Goal: Information Seeking & Learning: Learn about a topic

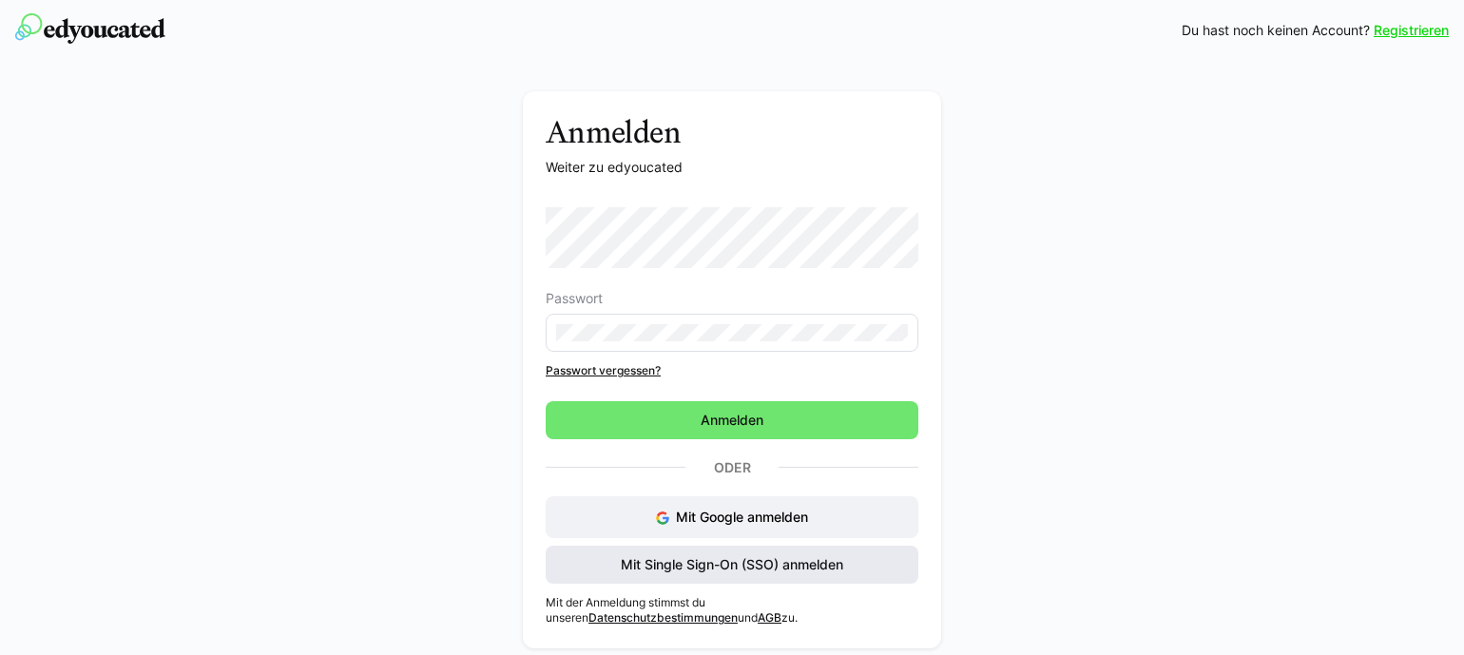
click at [695, 557] on span "Mit Single Sign-On (SSO) anmelden" at bounding box center [732, 564] width 228 height 19
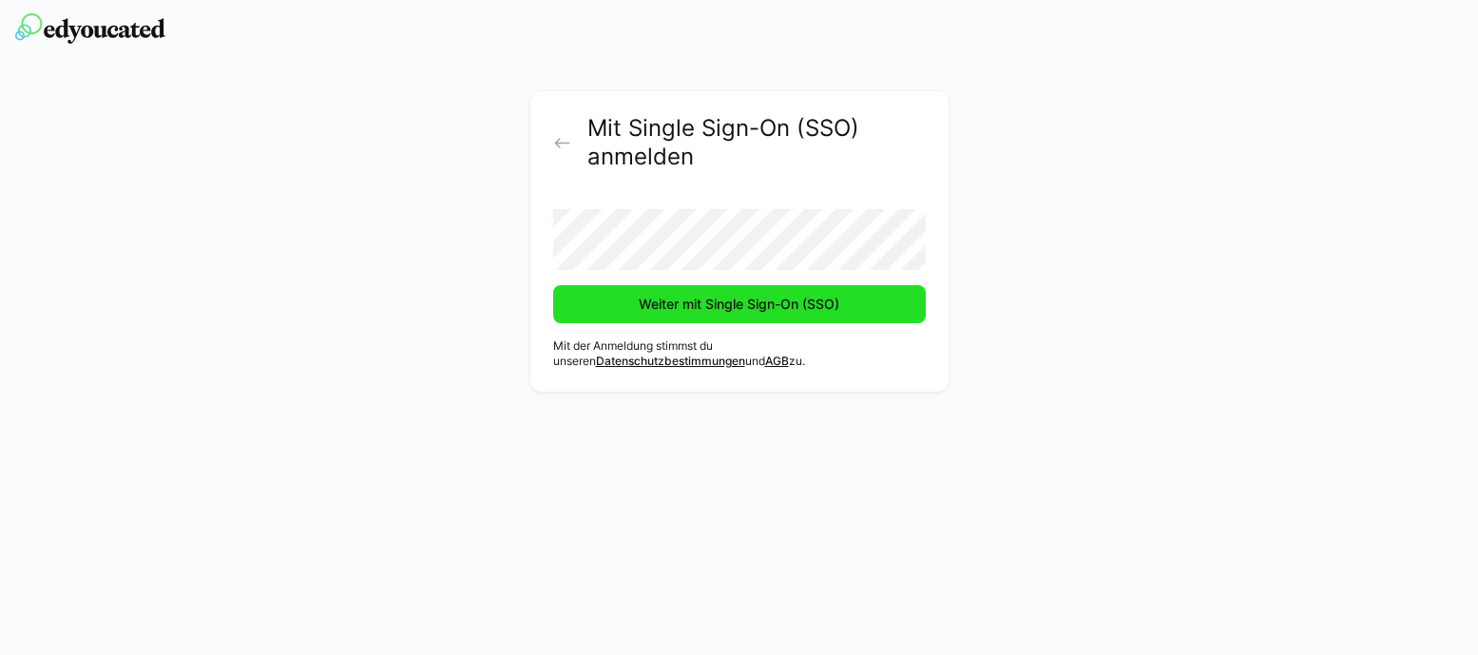
click at [762, 294] on span "Weiter mit Single Sign-On (SSO)" at bounding box center [739, 304] width 373 height 38
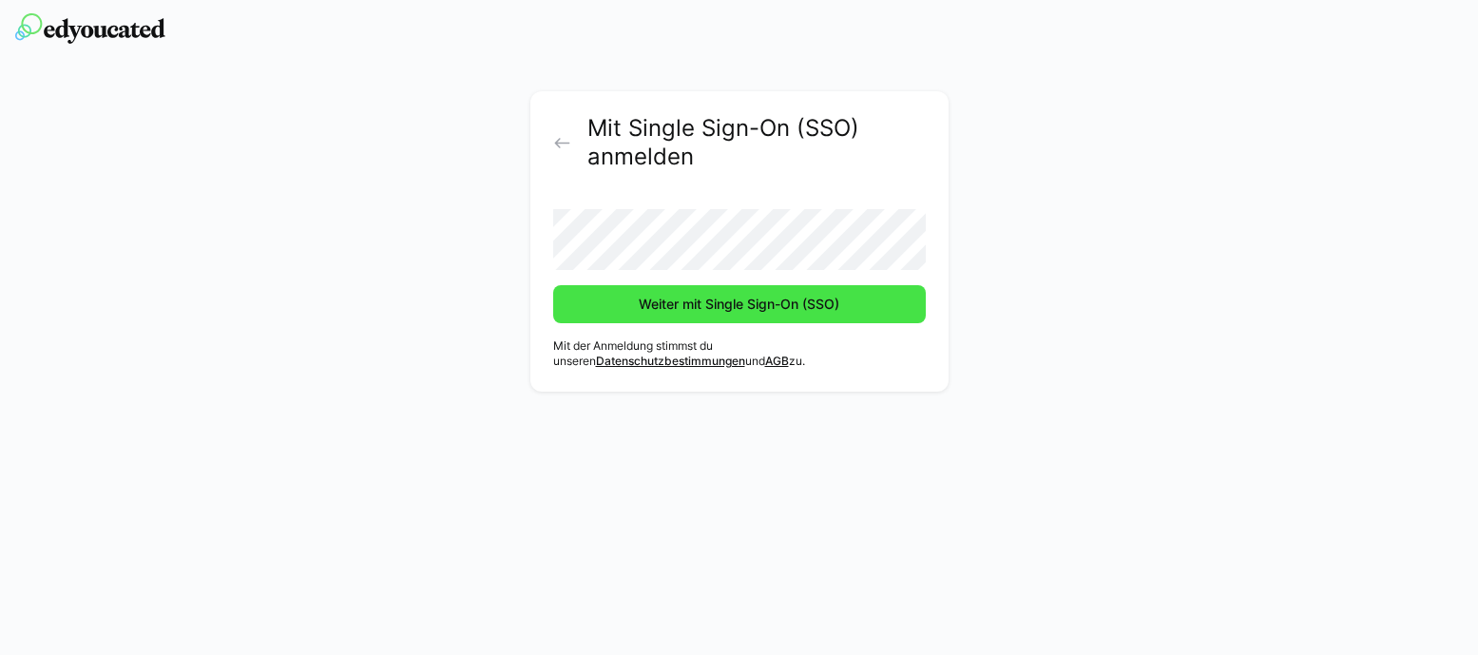
click at [876, 296] on span "Weiter mit Single Sign-On (SSO)" at bounding box center [739, 304] width 373 height 38
click at [817, 303] on span "Weiter mit Single Sign-On (SSO)" at bounding box center [739, 304] width 206 height 19
click at [746, 309] on span "Weiter mit Single Sign-On (SSO)" at bounding box center [739, 304] width 206 height 19
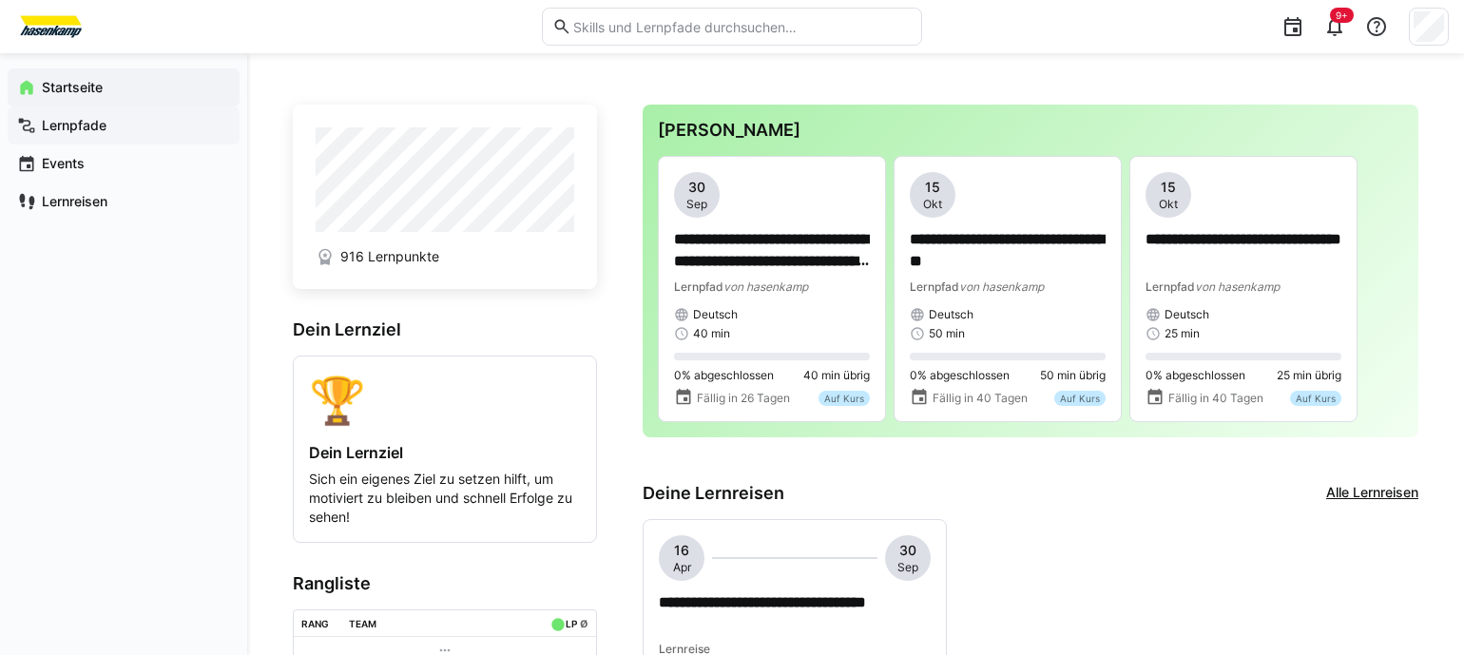
click at [47, 114] on div "Lernpfade" at bounding box center [124, 125] width 232 height 38
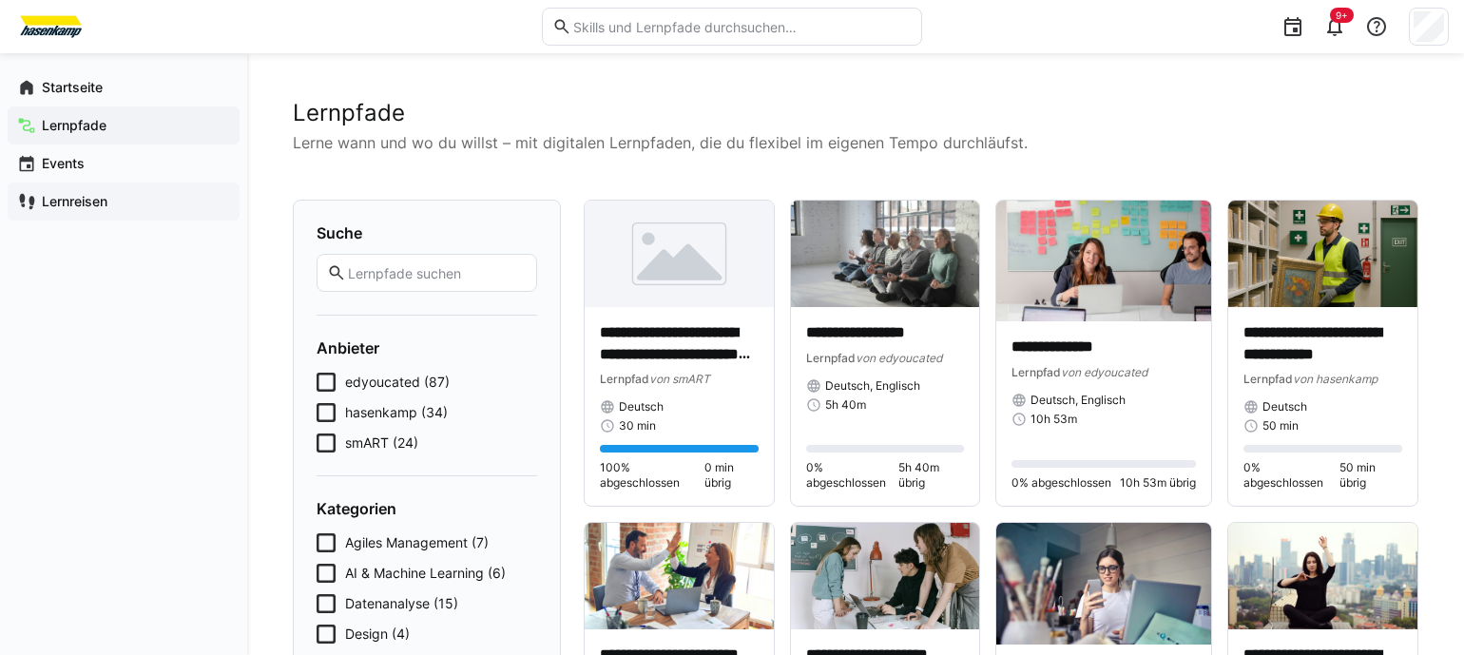
click at [0, 0] on app-navigation-label "Lernreisen" at bounding box center [0, 0] width 0 height 0
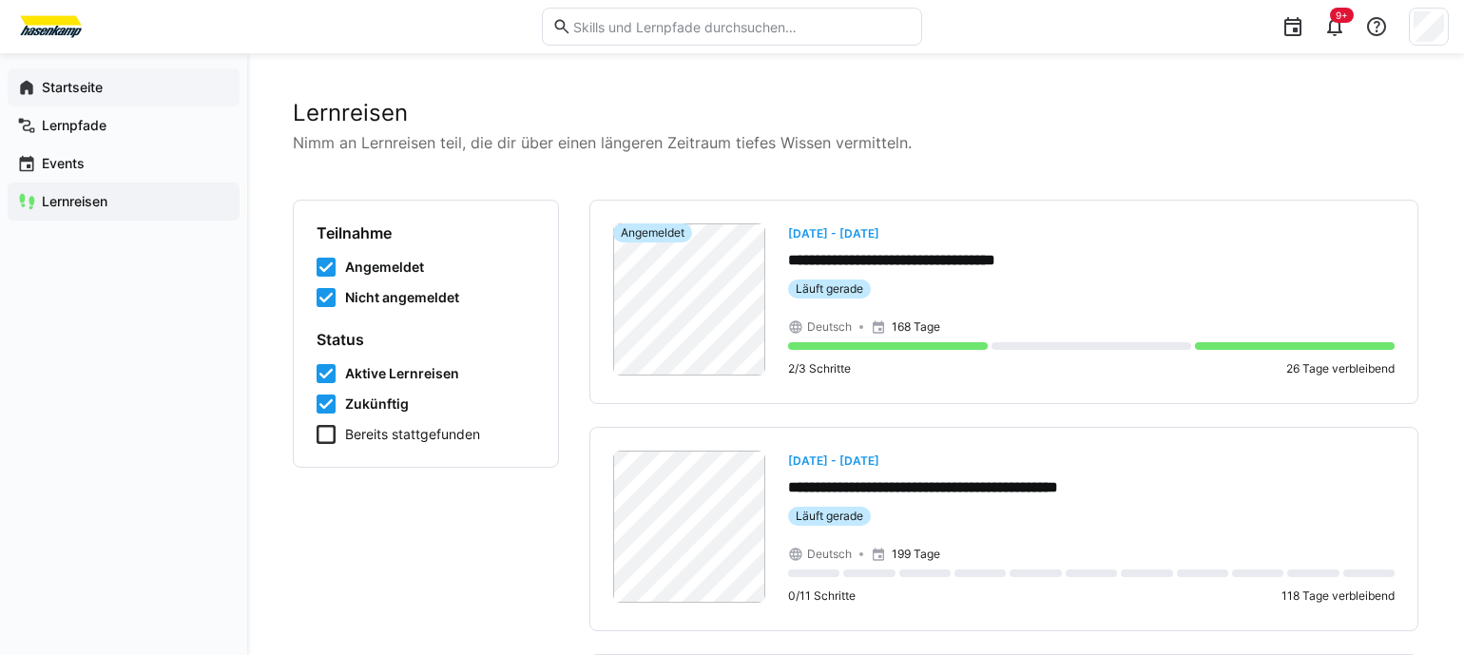
click at [0, 0] on app-navigation-label "Startseite" at bounding box center [0, 0] width 0 height 0
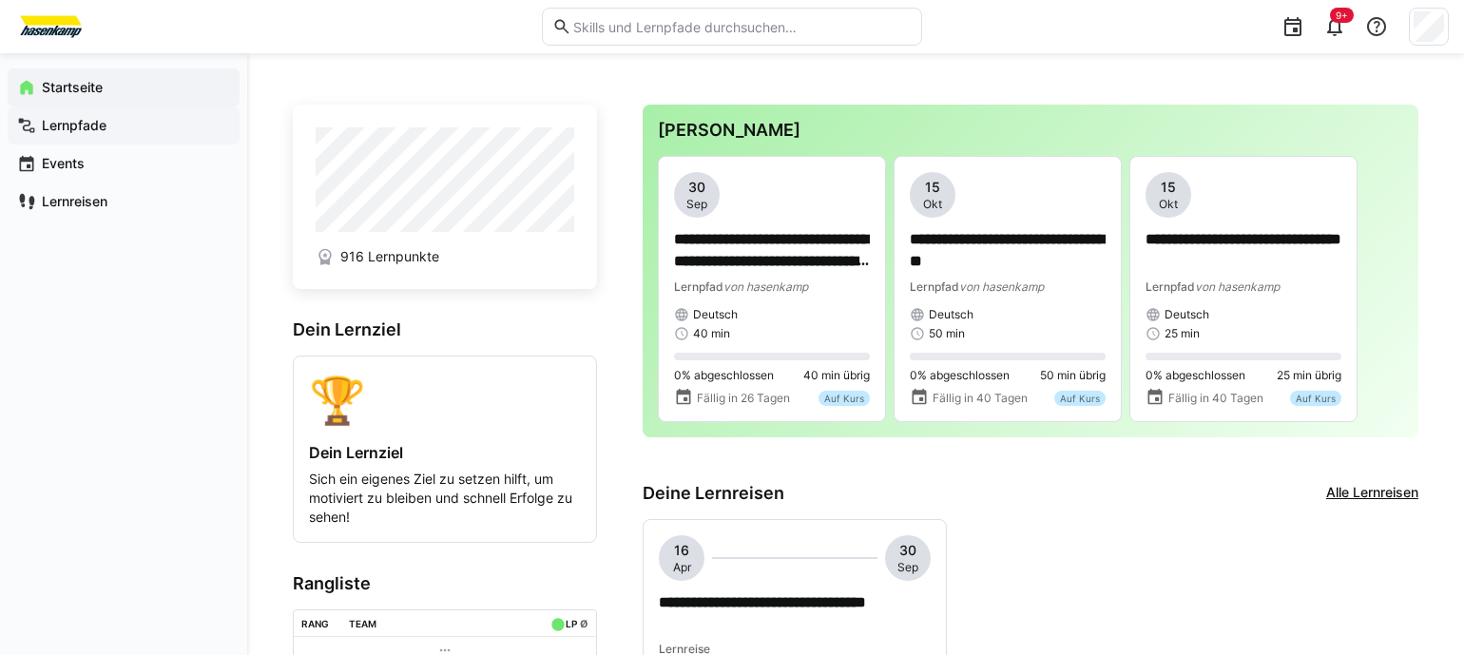
click at [112, 126] on span "Lernpfade" at bounding box center [134, 125] width 191 height 19
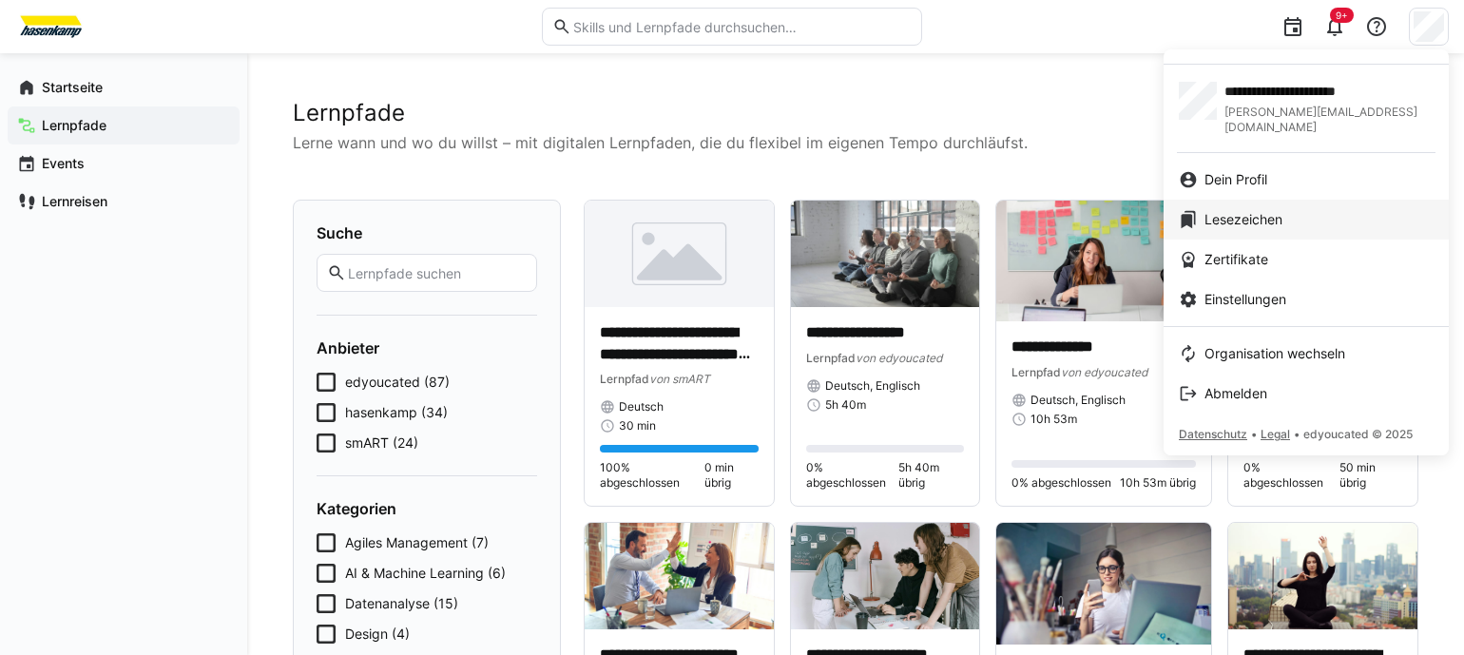
click at [1218, 200] on link "Lesezeichen" at bounding box center [1305, 220] width 285 height 40
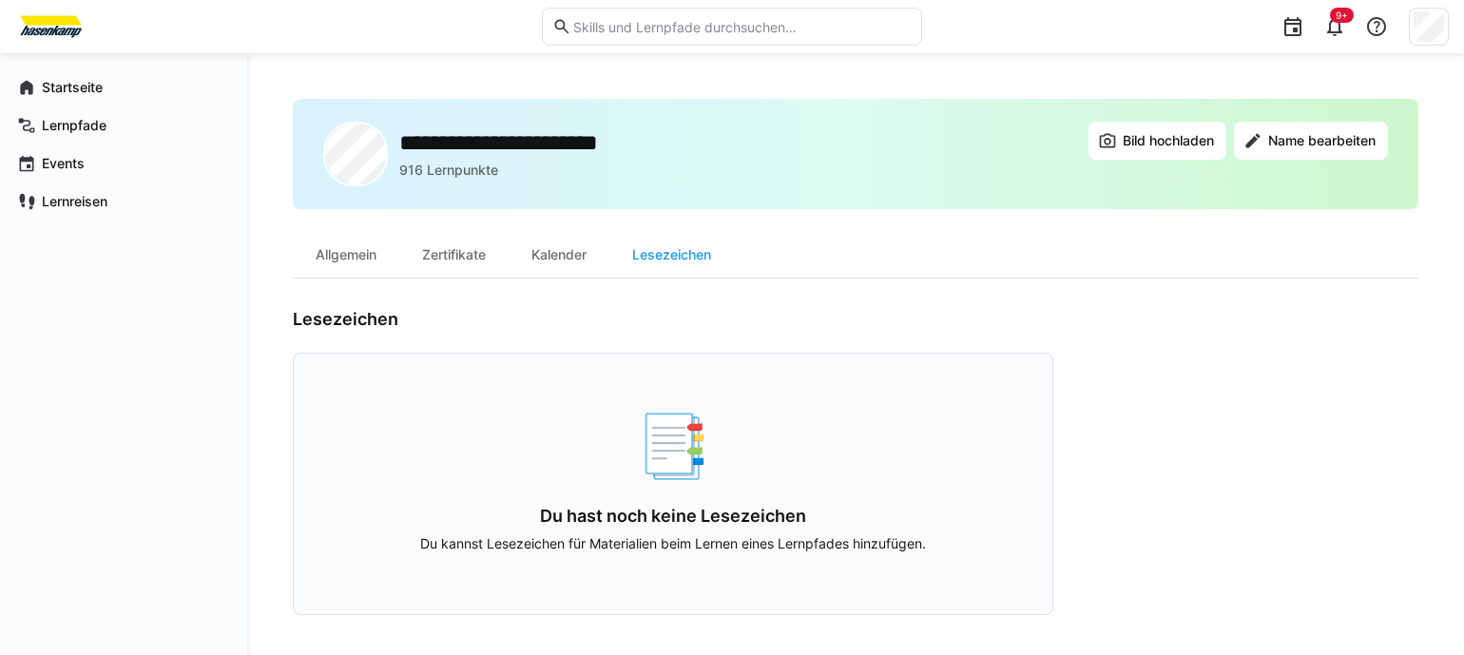
scroll to position [6, 0]
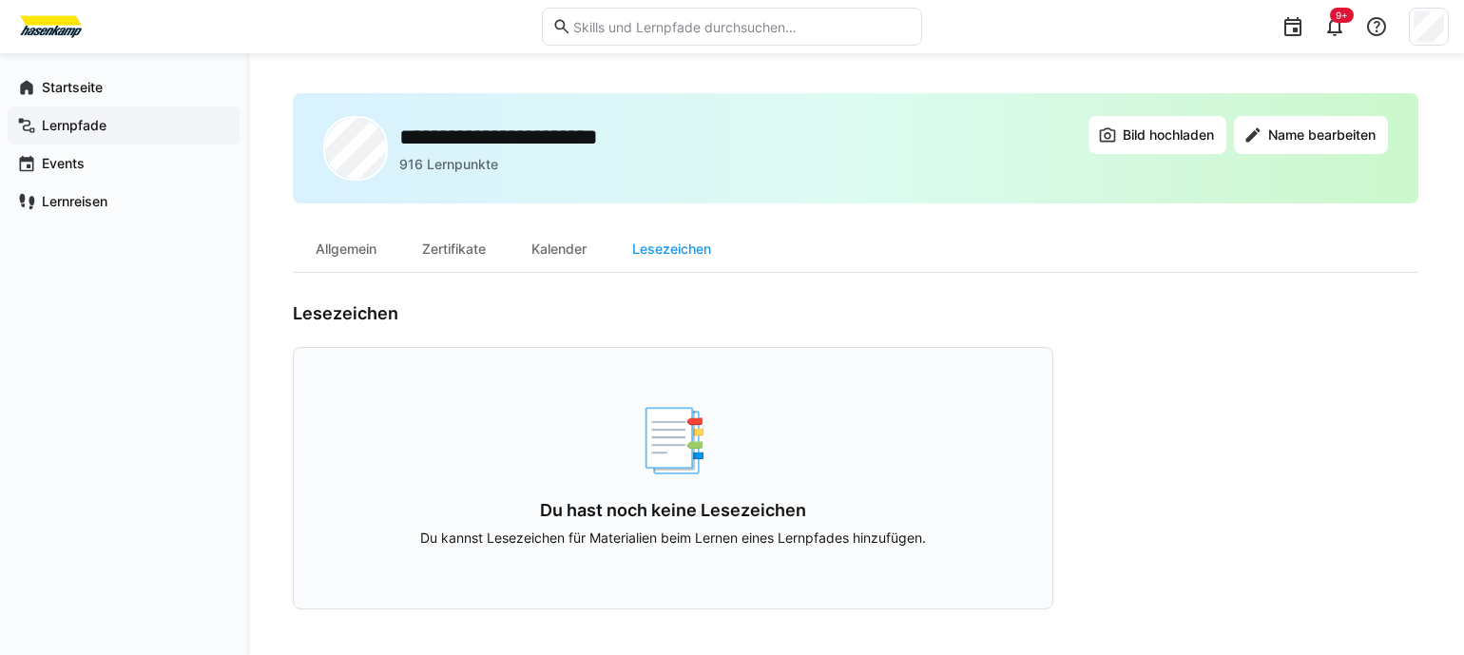
click at [93, 133] on span "Lernpfade" at bounding box center [134, 125] width 191 height 19
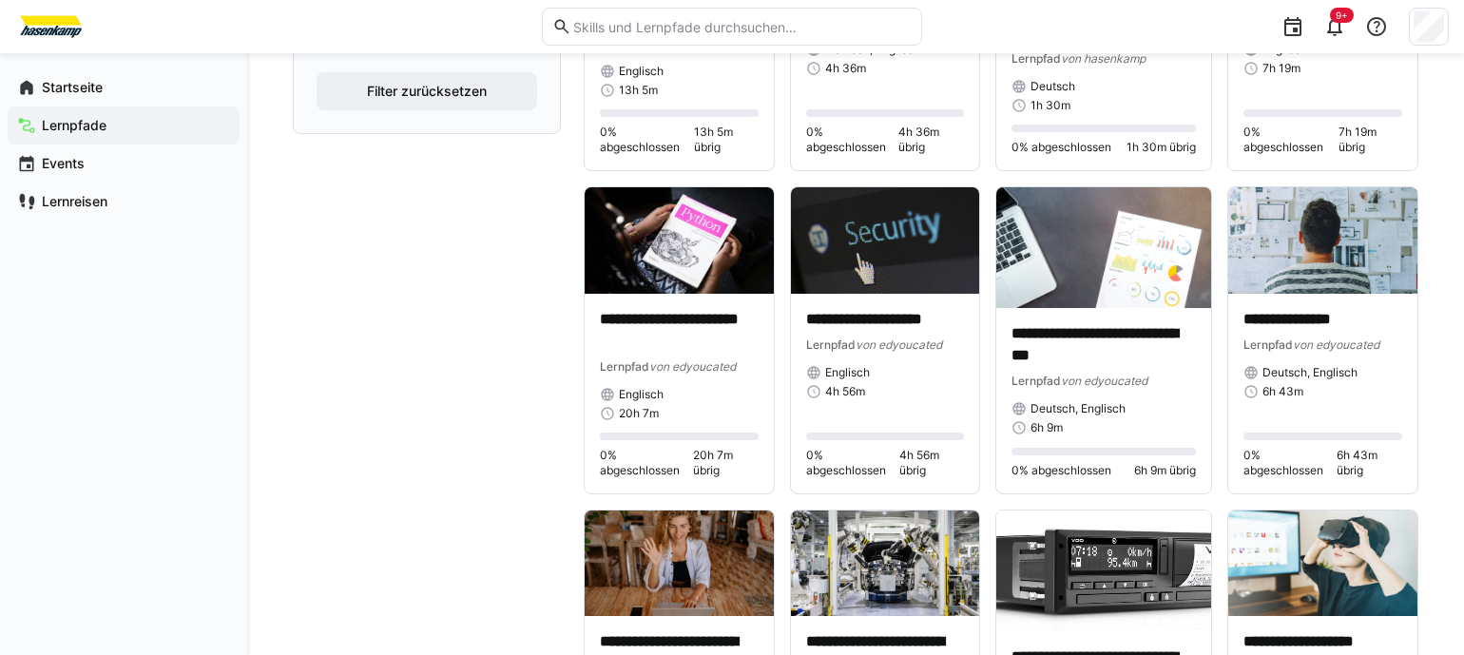
scroll to position [665, 0]
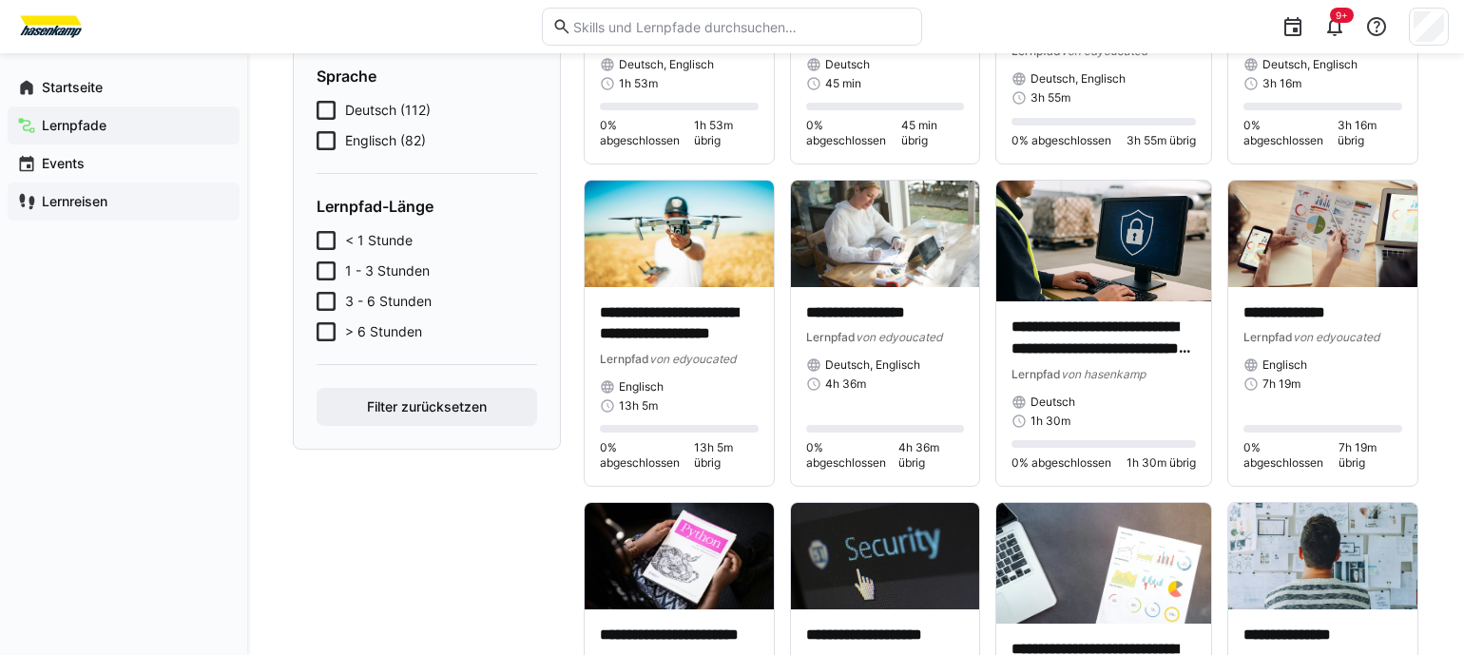
click at [109, 205] on span "Lernreisen" at bounding box center [134, 201] width 191 height 19
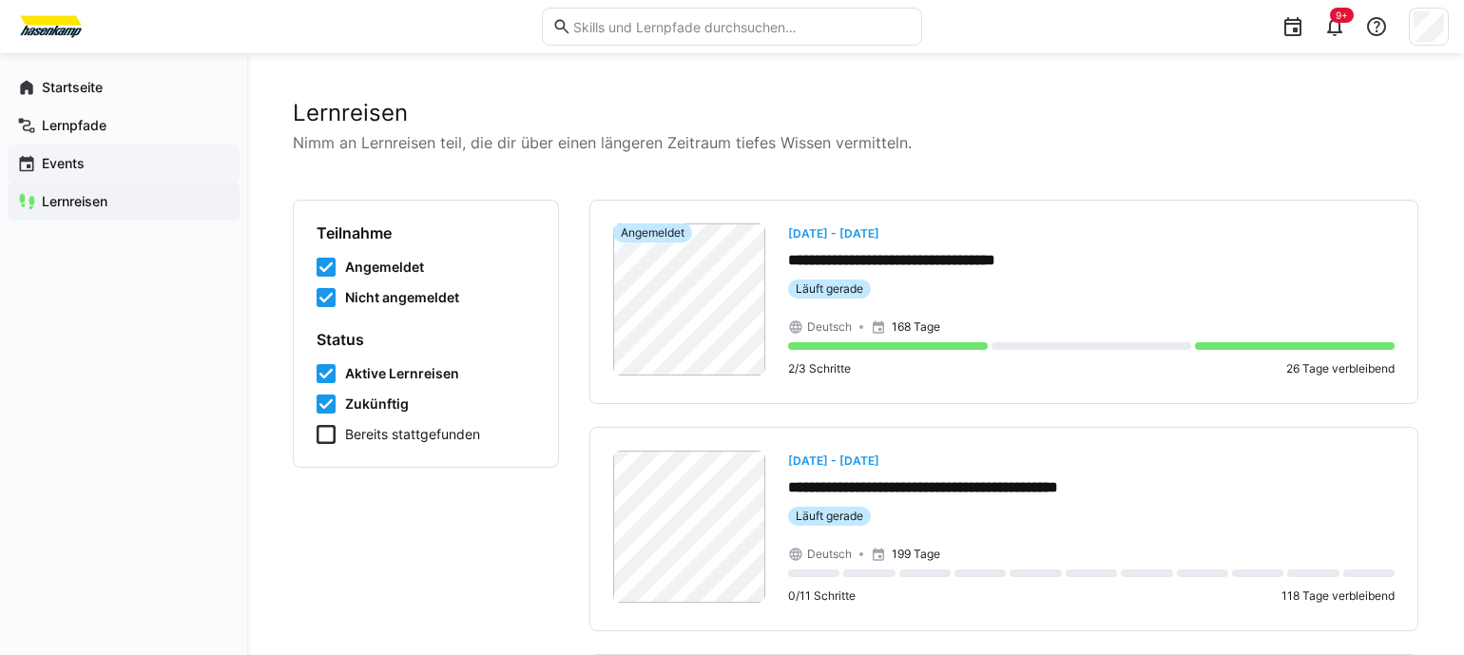
click at [0, 0] on app-navigation-label "Events" at bounding box center [0, 0] width 0 height 0
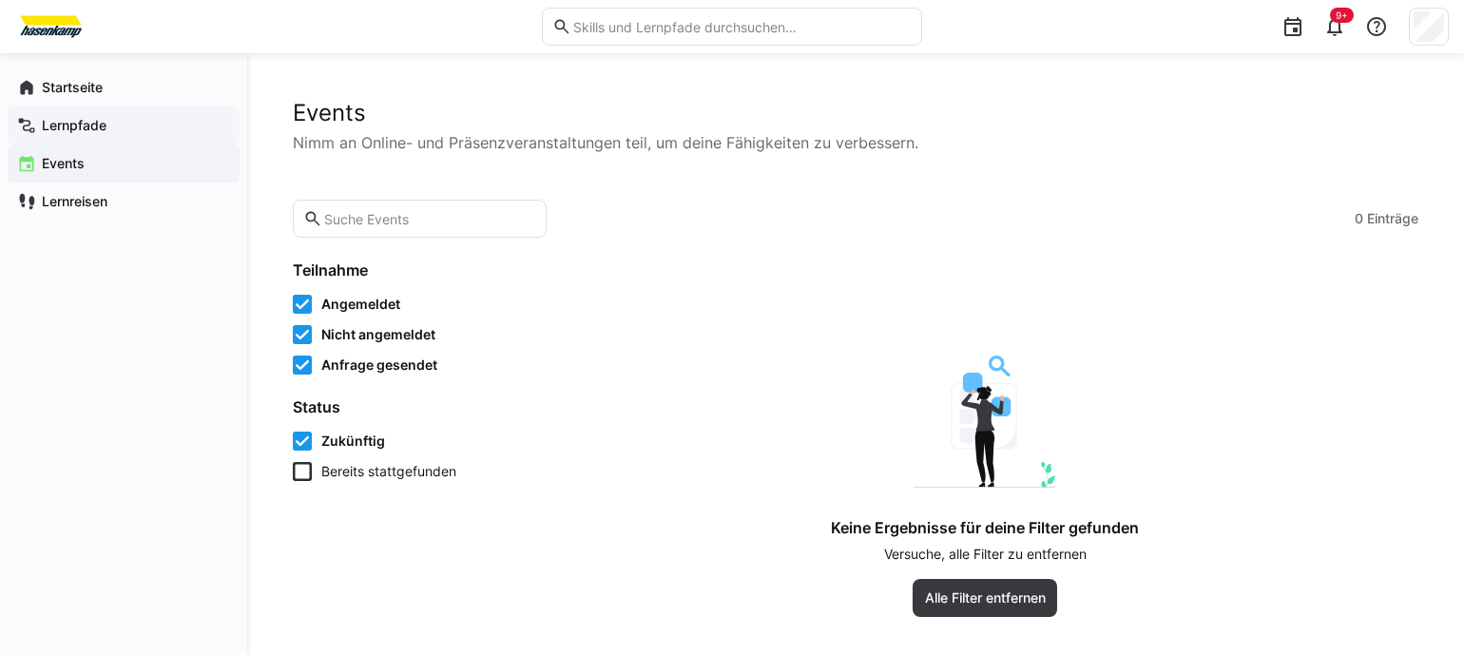
click at [0, 0] on app-navigation-label "Lernpfade" at bounding box center [0, 0] width 0 height 0
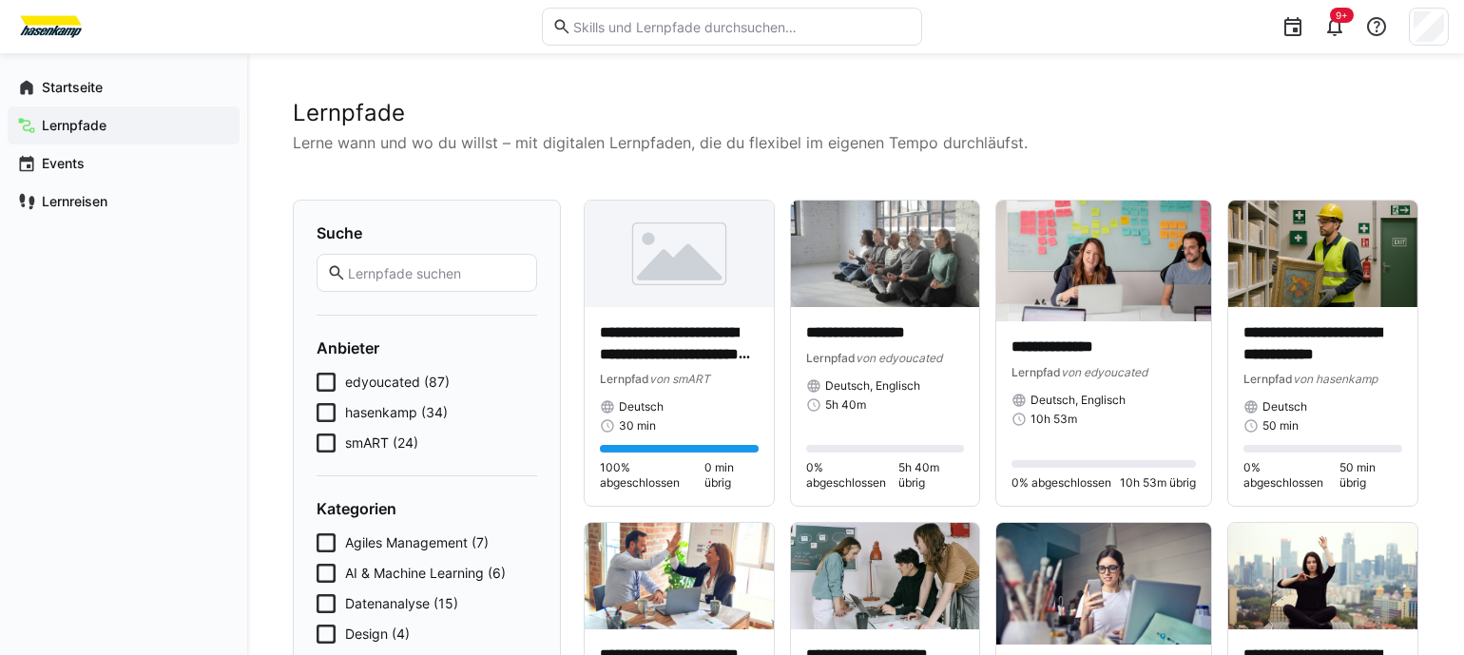
click at [354, 382] on span "edyoucated (87)" at bounding box center [397, 382] width 105 height 19
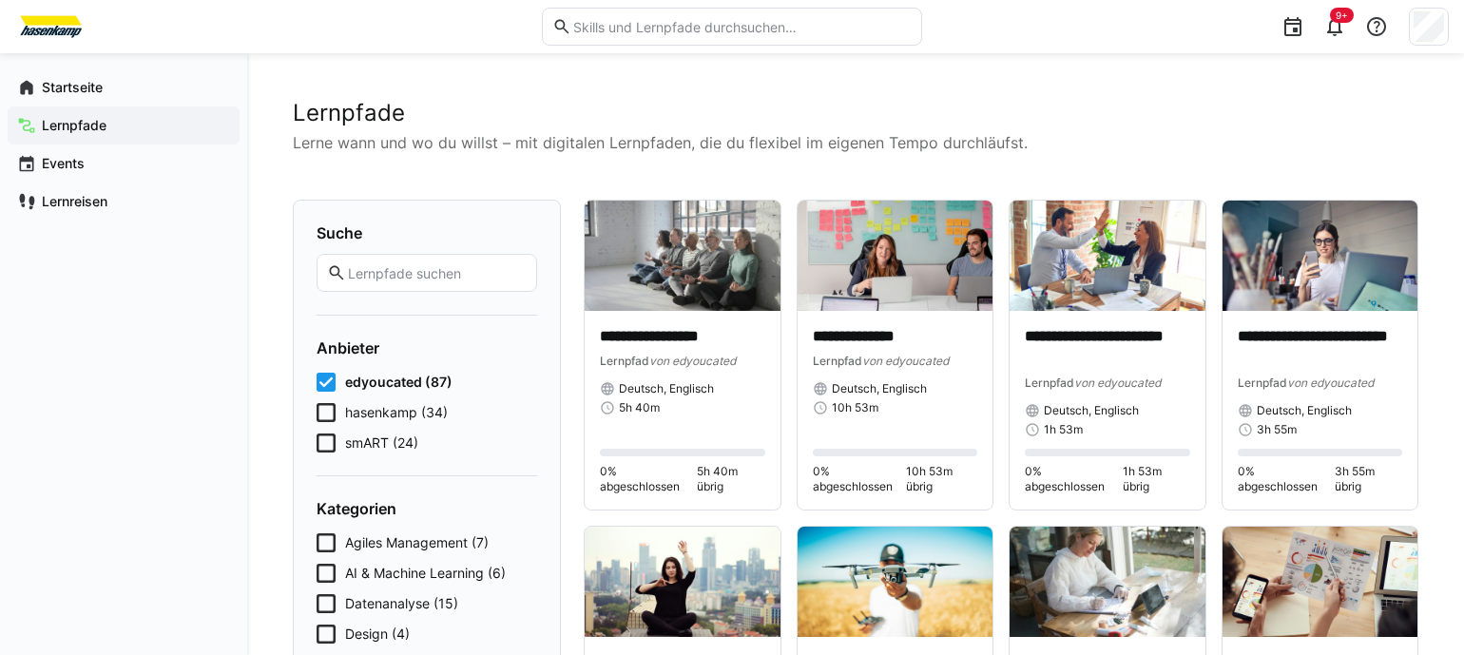
click at [409, 419] on span "hasenkamp (34)" at bounding box center [396, 412] width 103 height 19
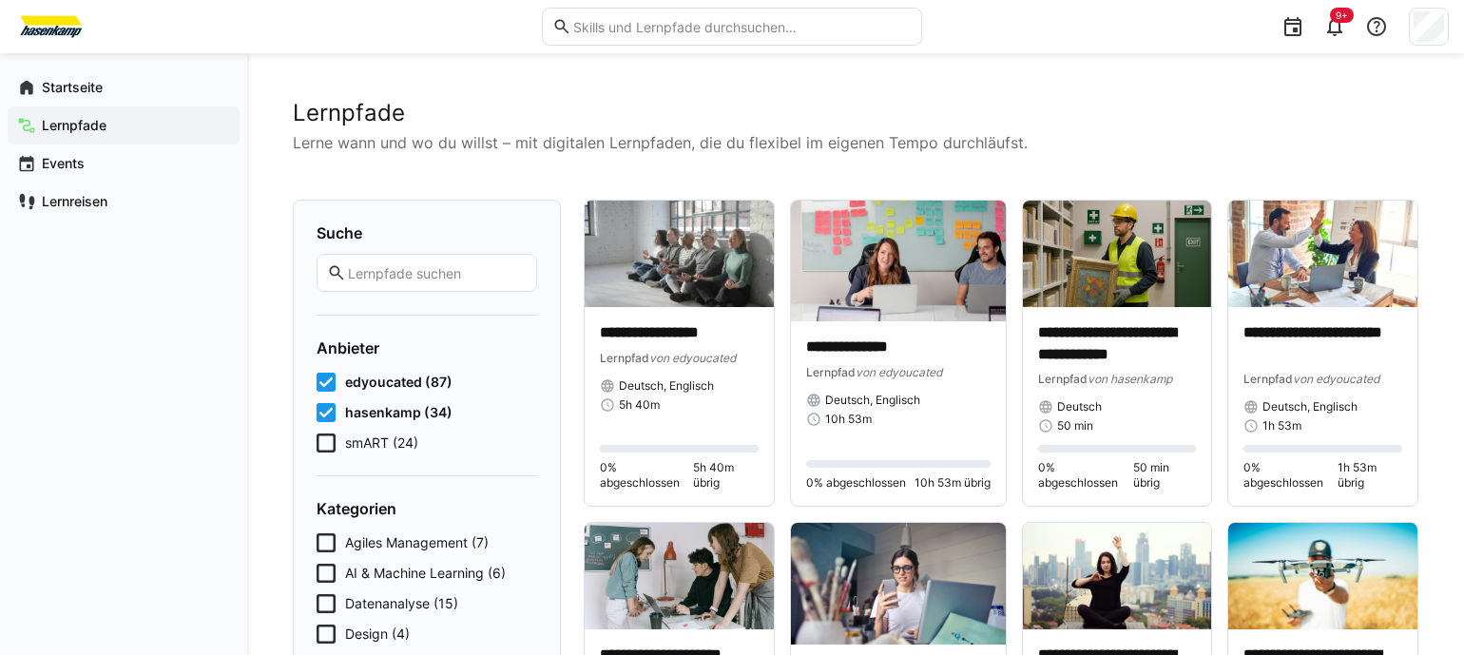
click at [365, 447] on span "smART (24)" at bounding box center [381, 442] width 73 height 19
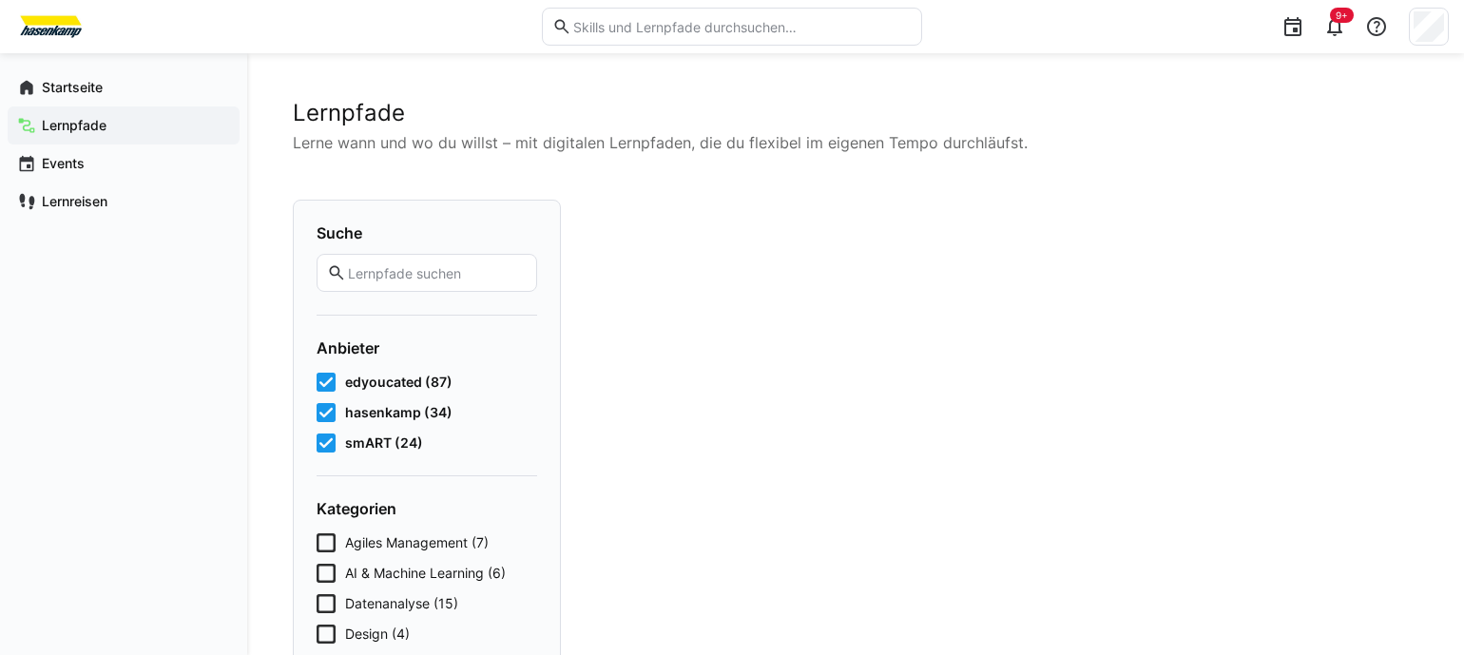
click at [377, 414] on span "hasenkamp (34)" at bounding box center [398, 412] width 107 height 19
click at [377, 374] on span "edyoucated (87)" at bounding box center [398, 382] width 107 height 19
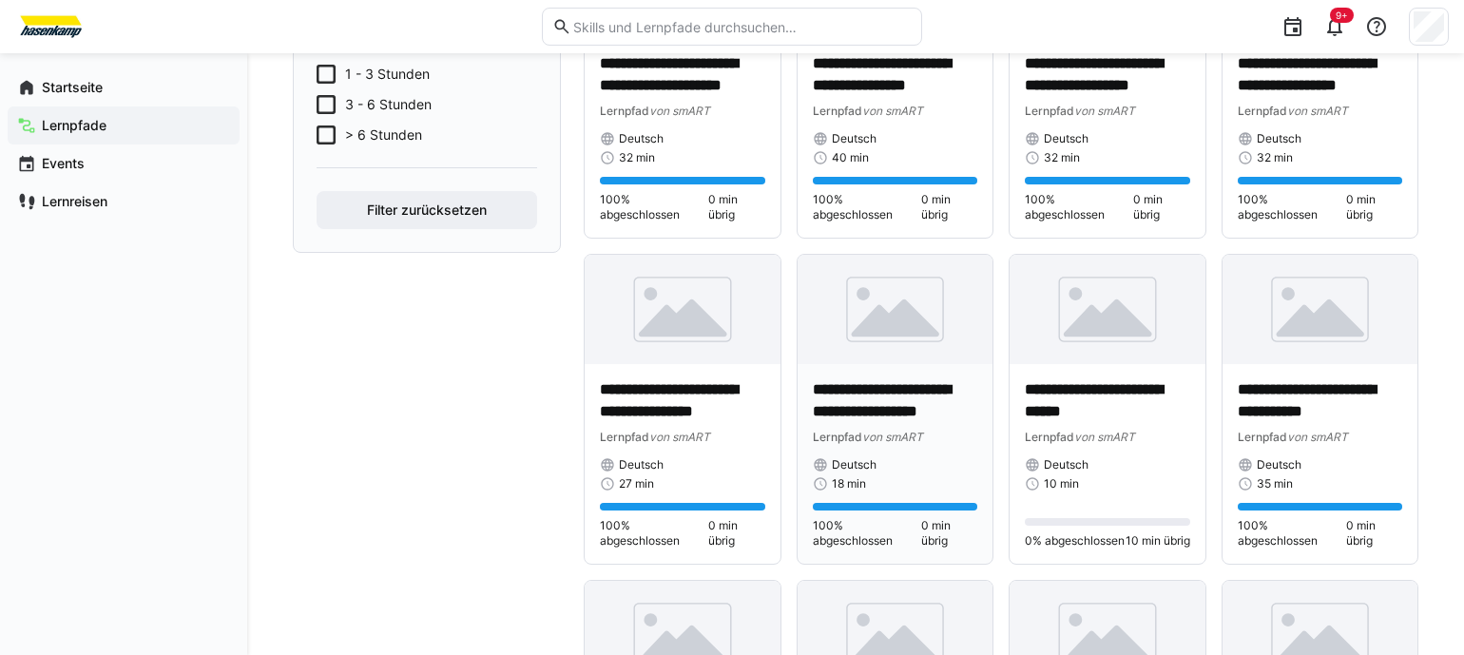
scroll to position [679, 0]
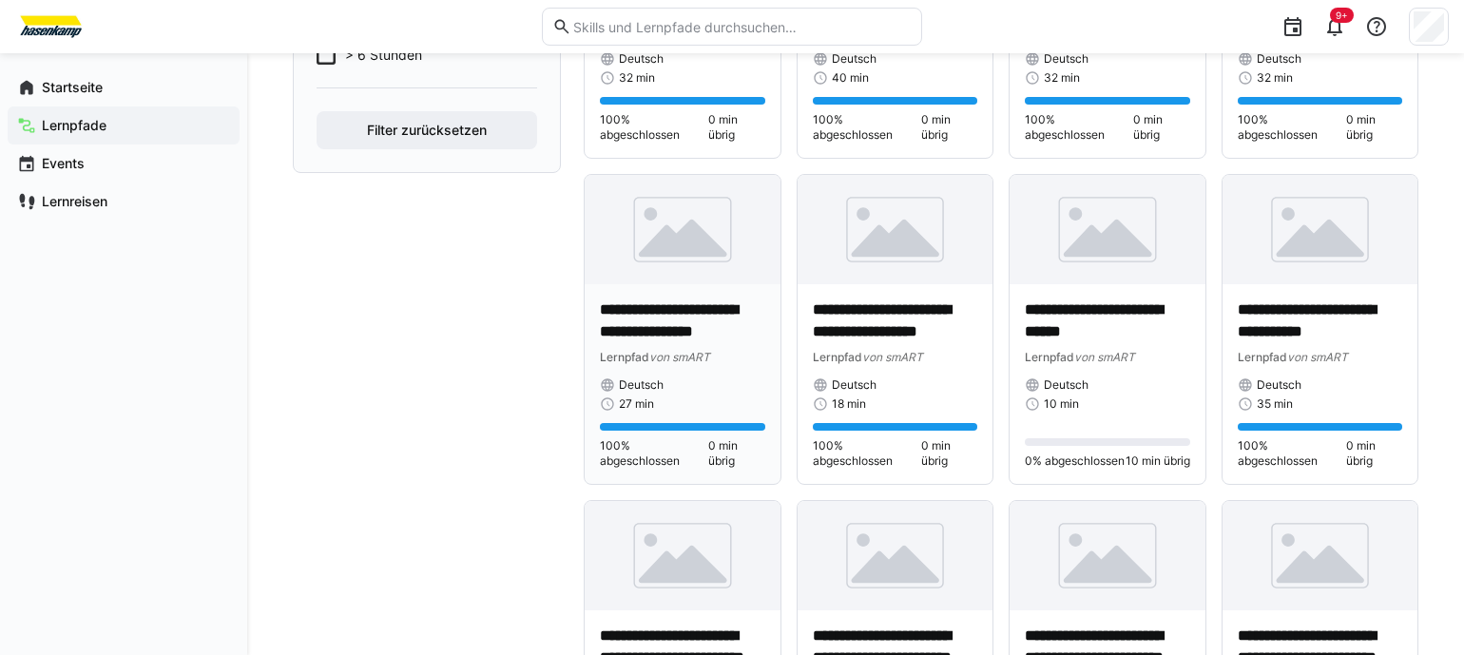
click at [682, 273] on img at bounding box center [682, 230] width 196 height 110
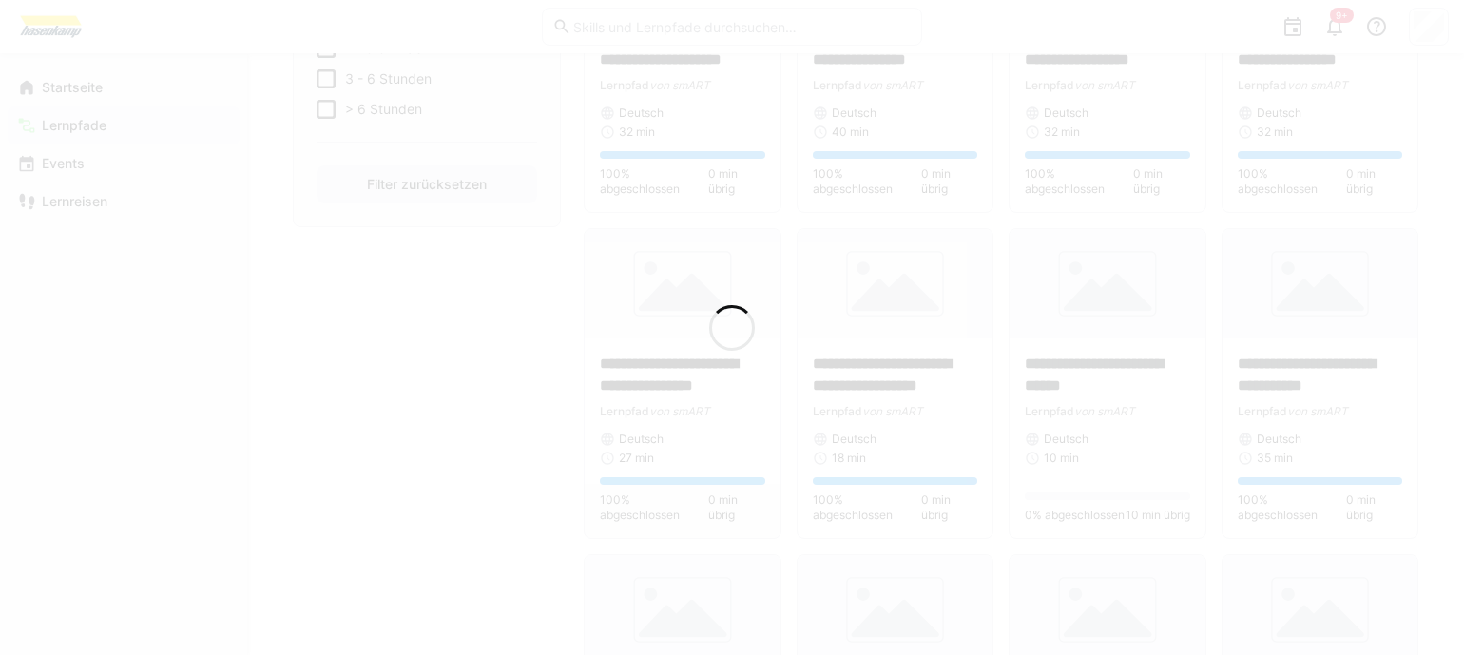
scroll to position [733, 0]
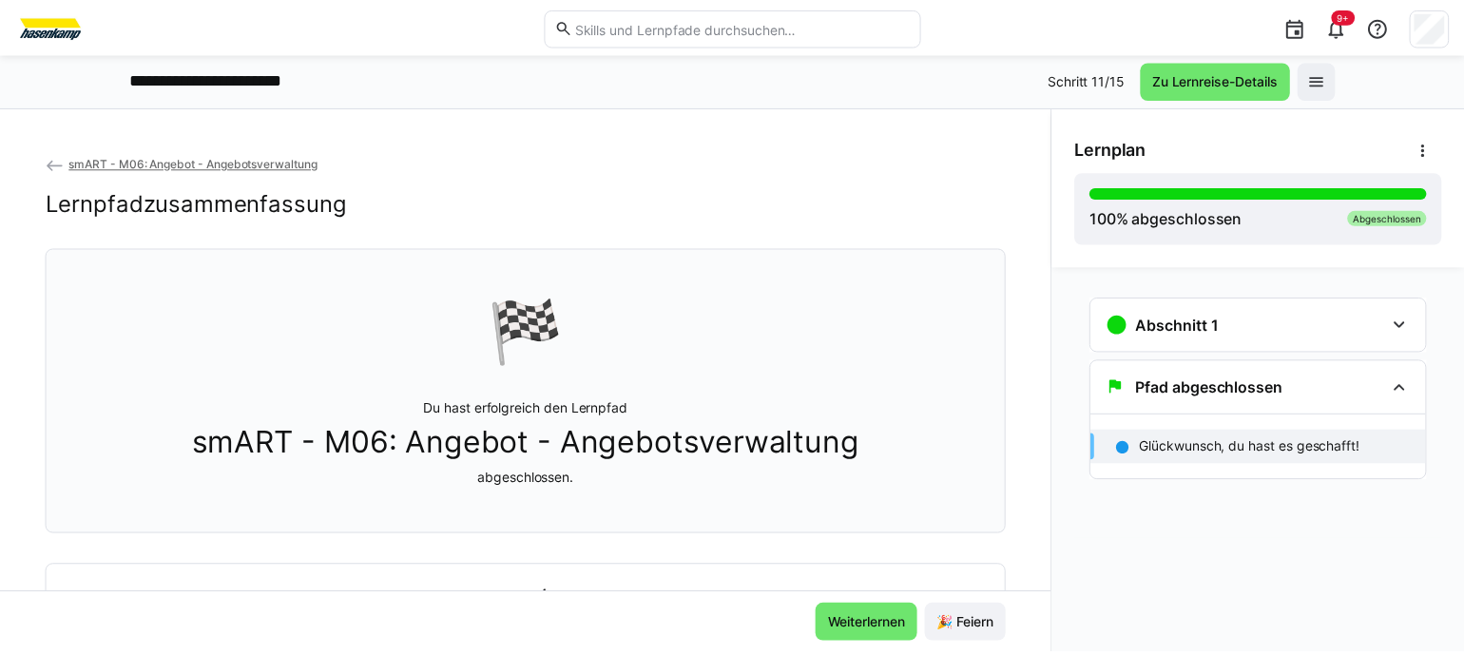
scroll to position [133, 0]
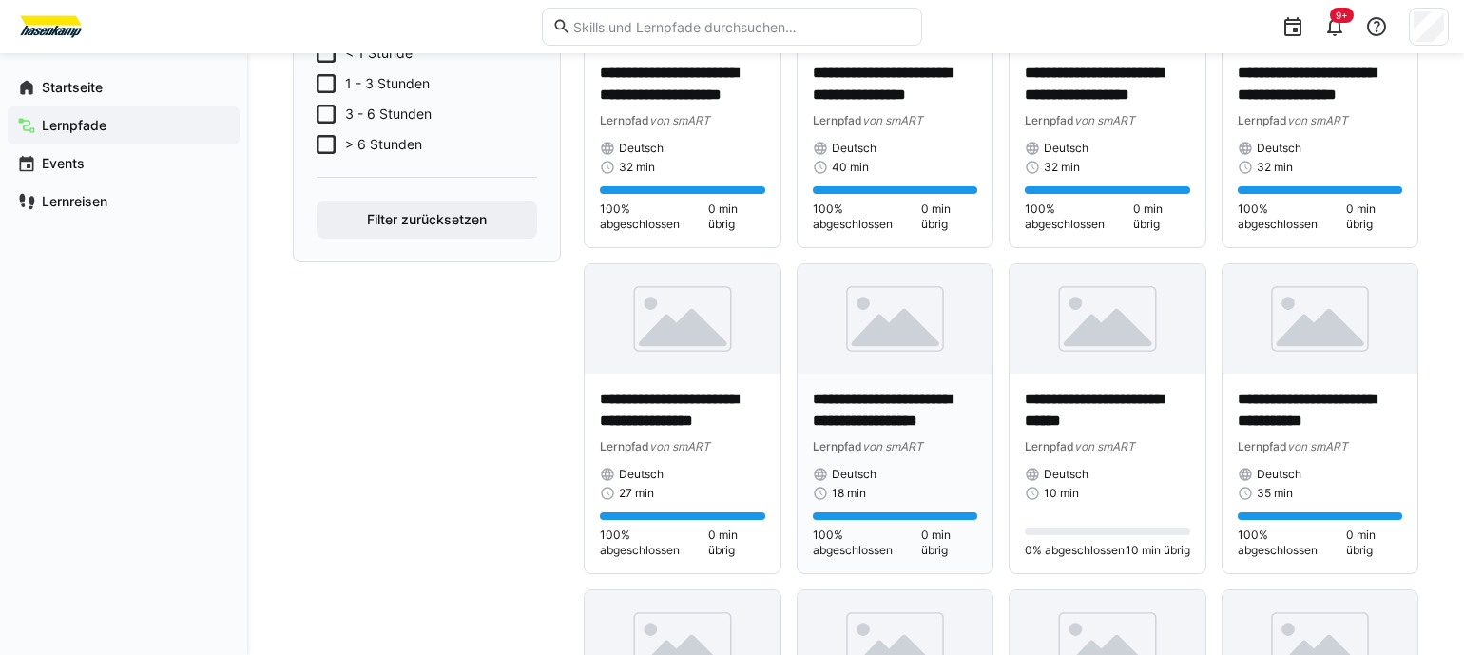
scroll to position [570, 0]
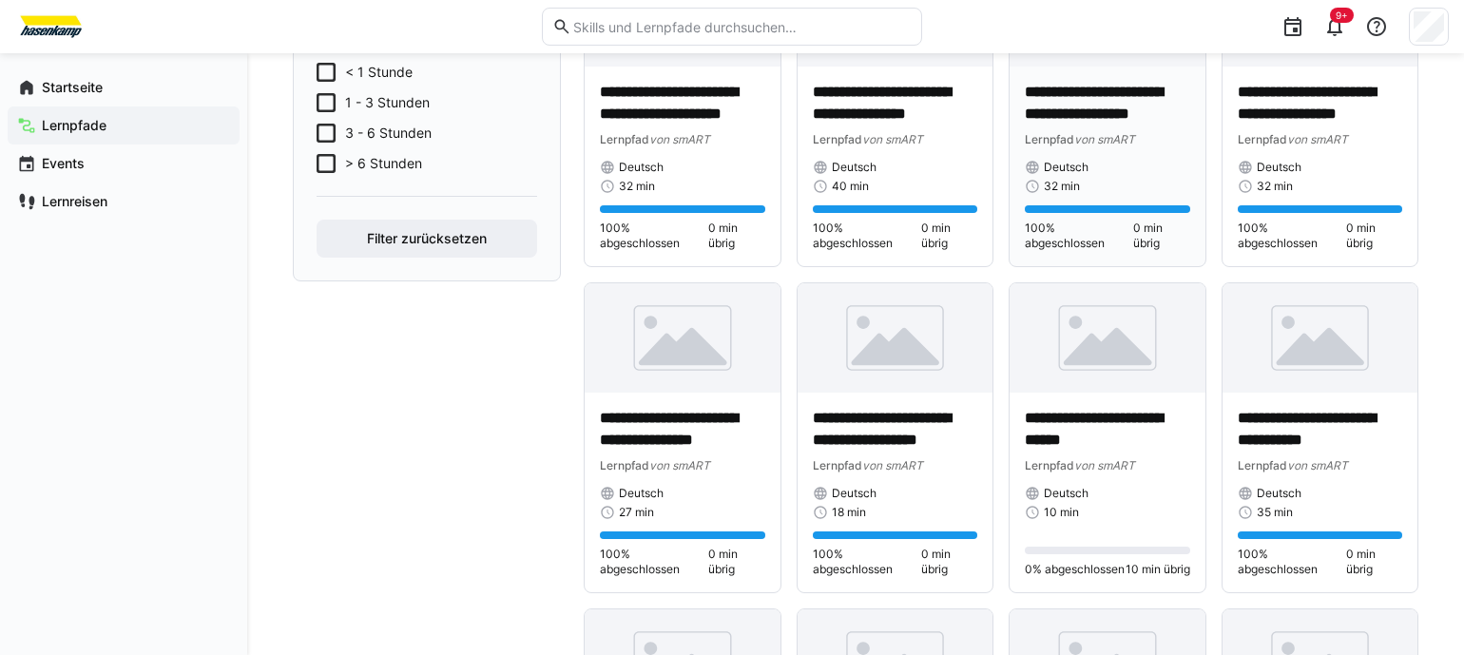
click at [1079, 94] on p "**********" at bounding box center [1107, 104] width 165 height 44
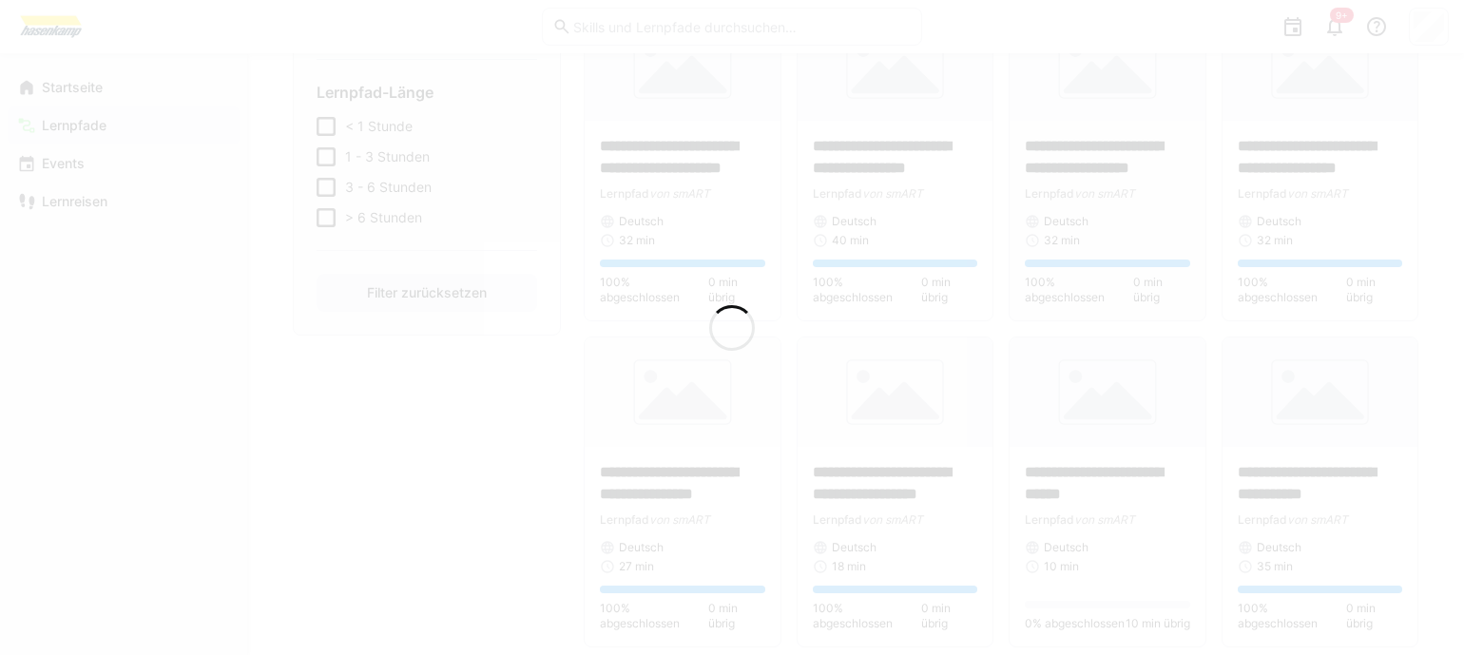
scroll to position [624, 0]
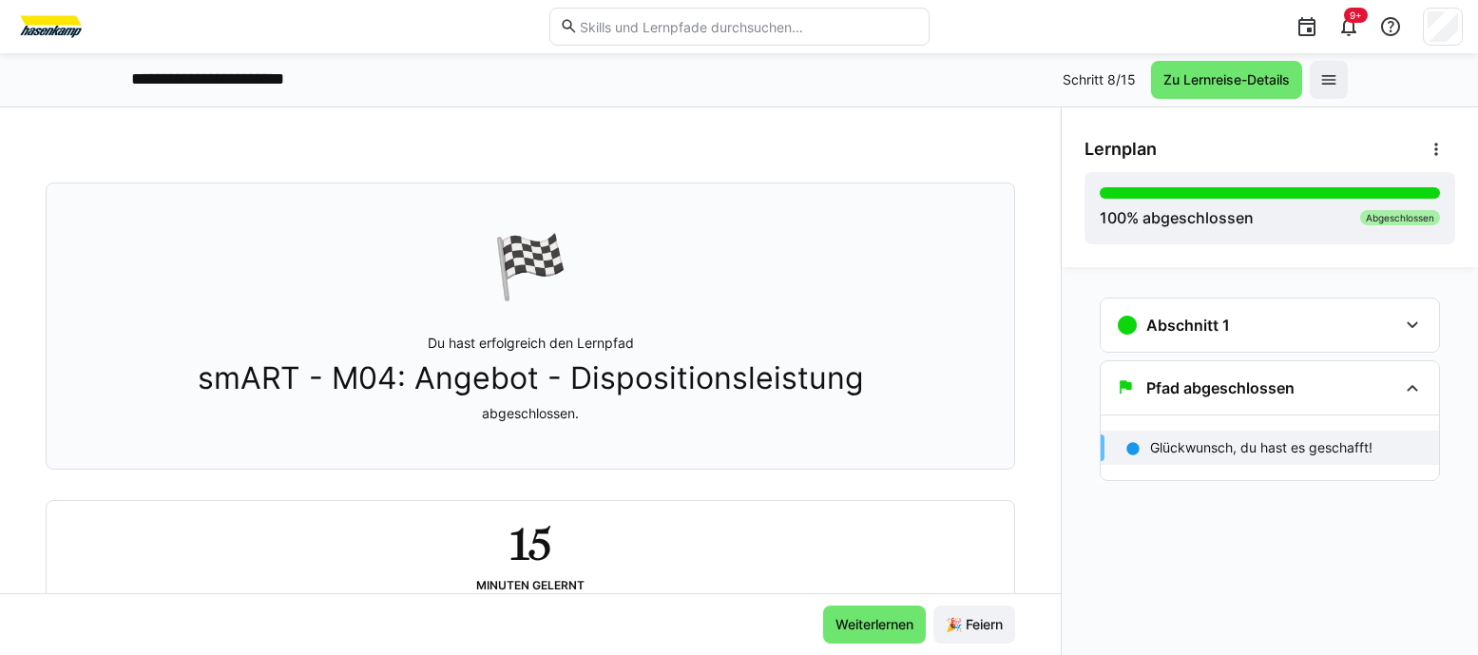
scroll to position [133, 0]
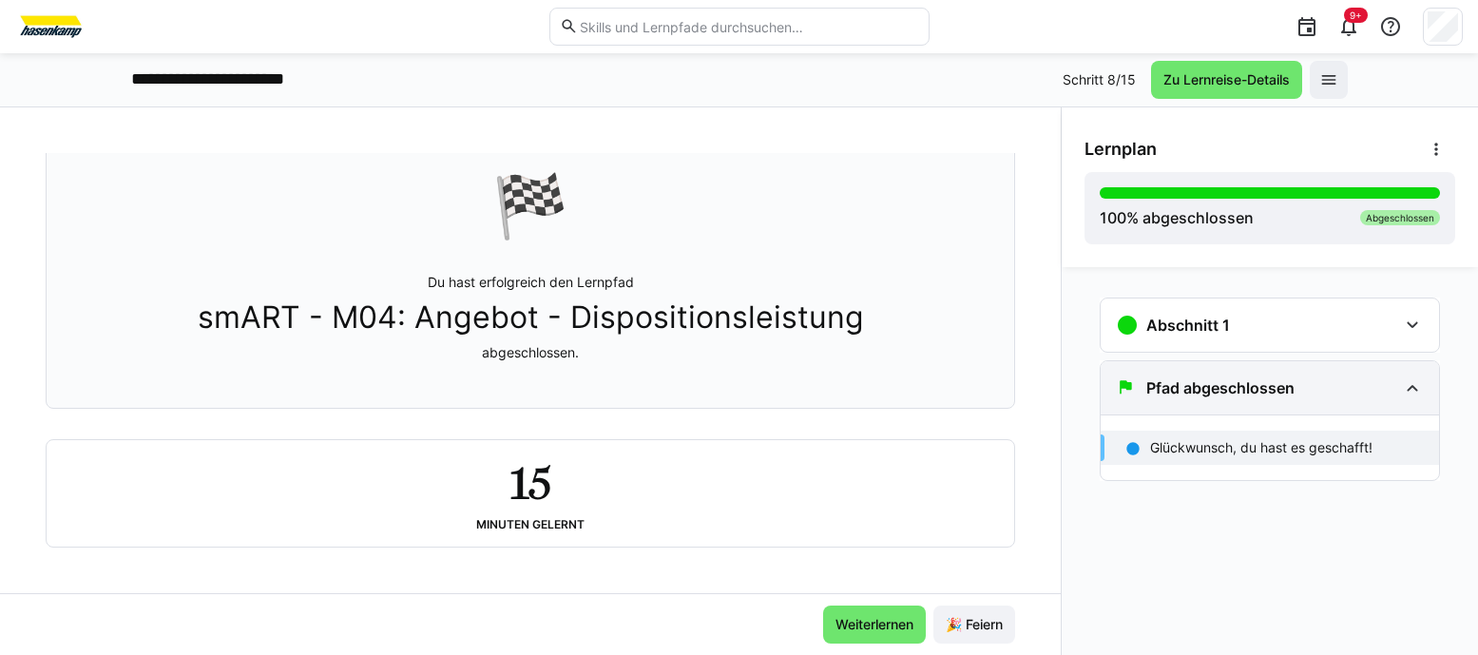
click at [1179, 405] on div "Pfad abgeschlossen" at bounding box center [1270, 387] width 338 height 53
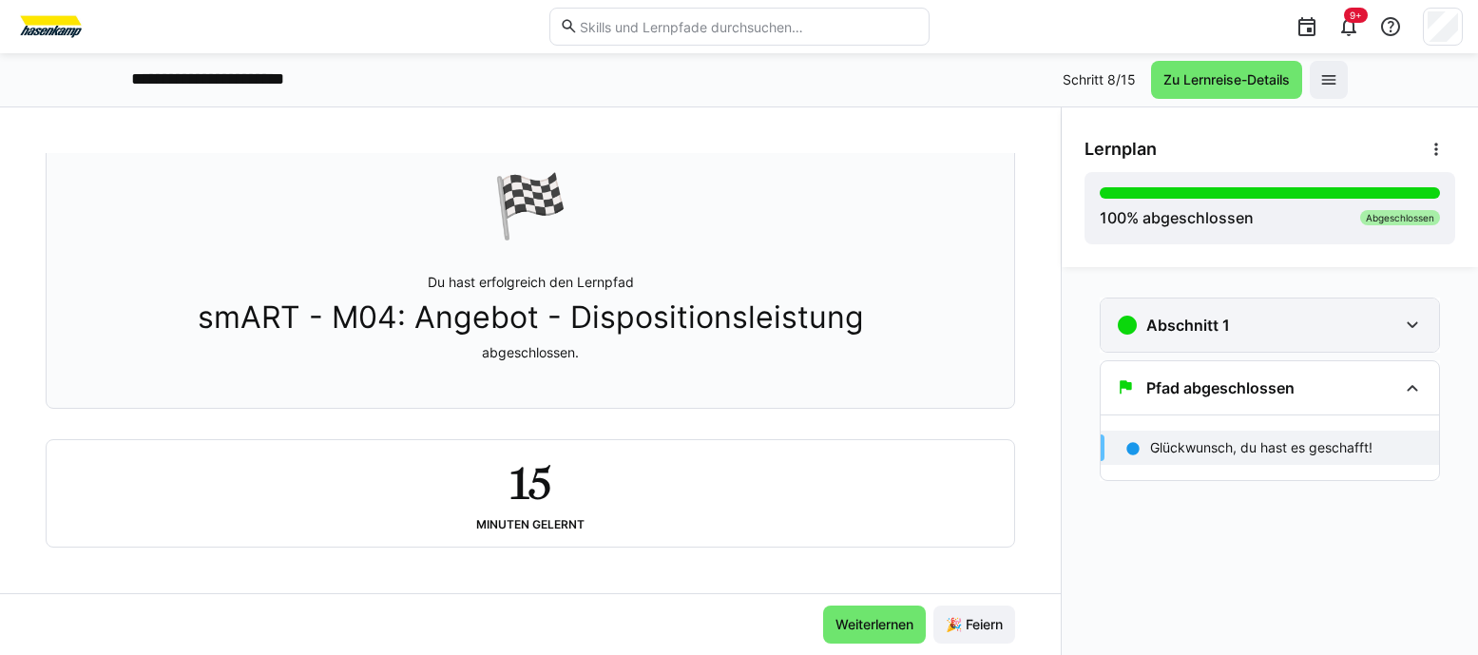
click at [1189, 339] on div "Abschnitt 1" at bounding box center [1270, 324] width 338 height 53
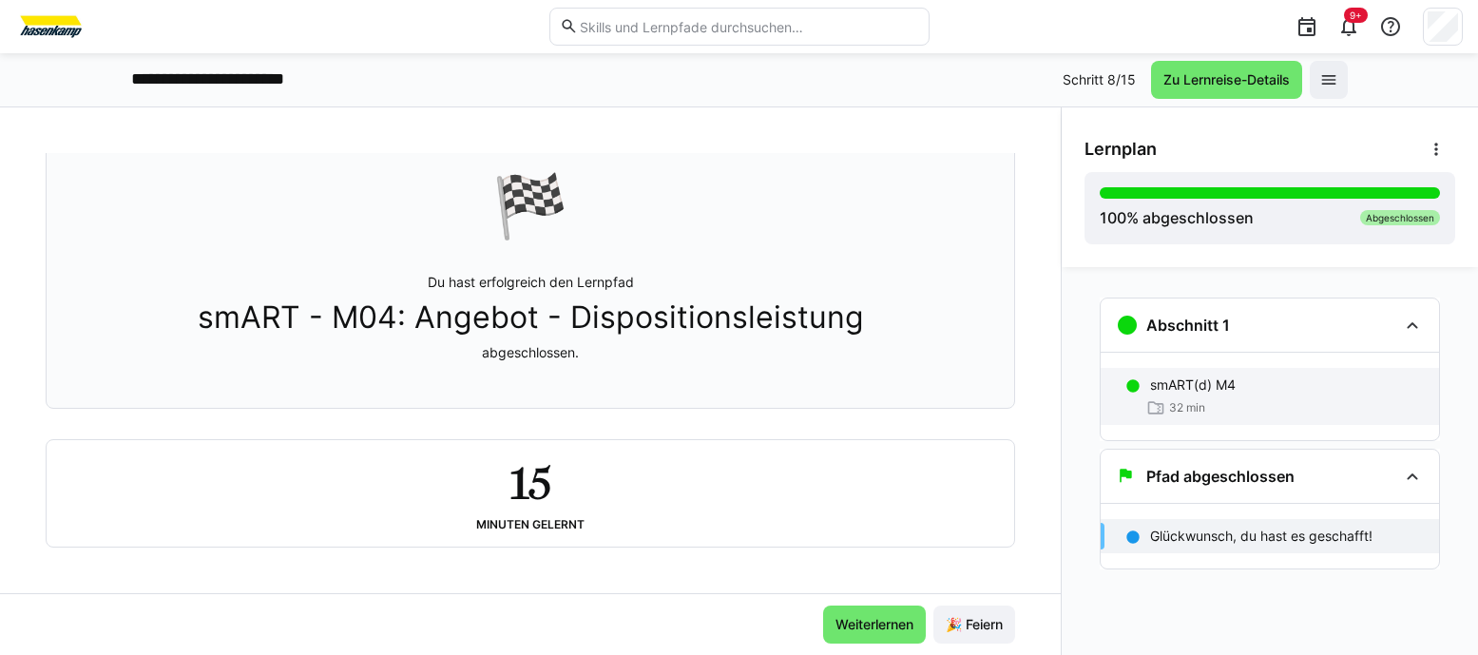
click at [1213, 390] on p "smART(d) M4" at bounding box center [1193, 384] width 86 height 19
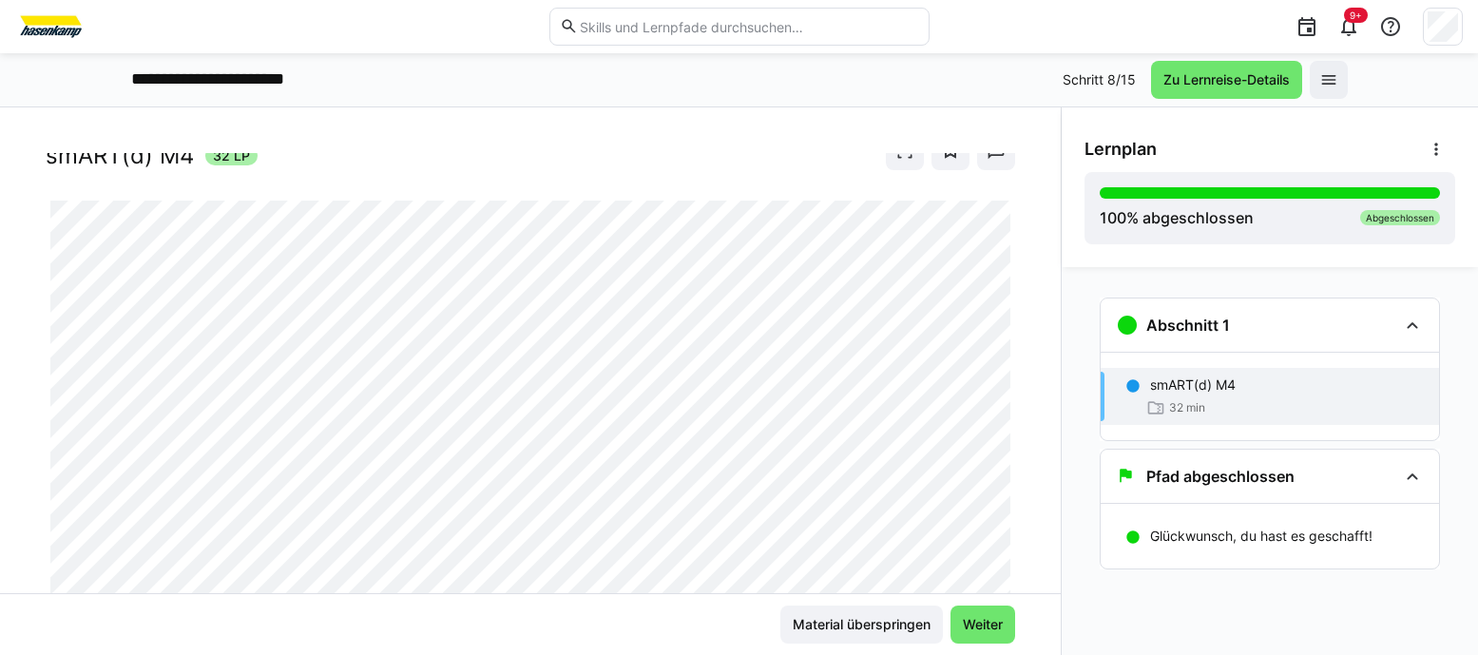
scroll to position [118, 0]
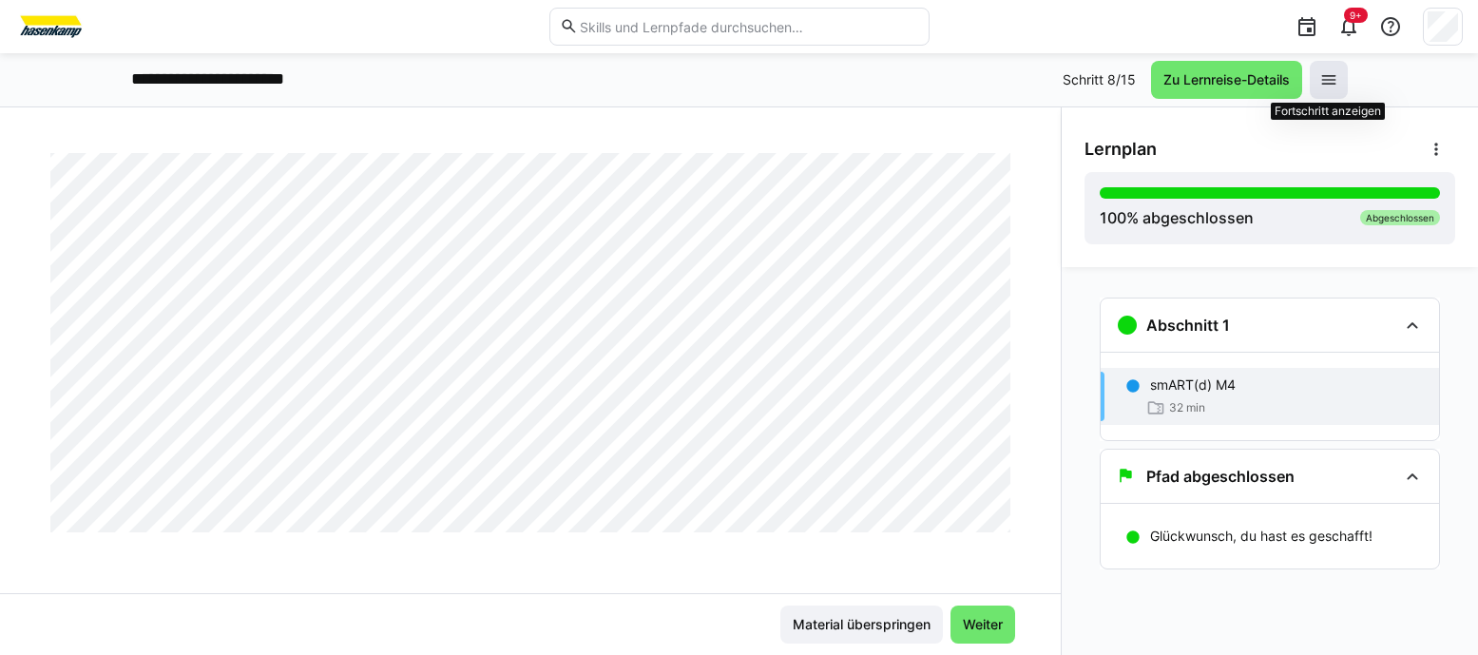
click at [1333, 83] on eds-icon at bounding box center [1328, 79] width 19 height 19
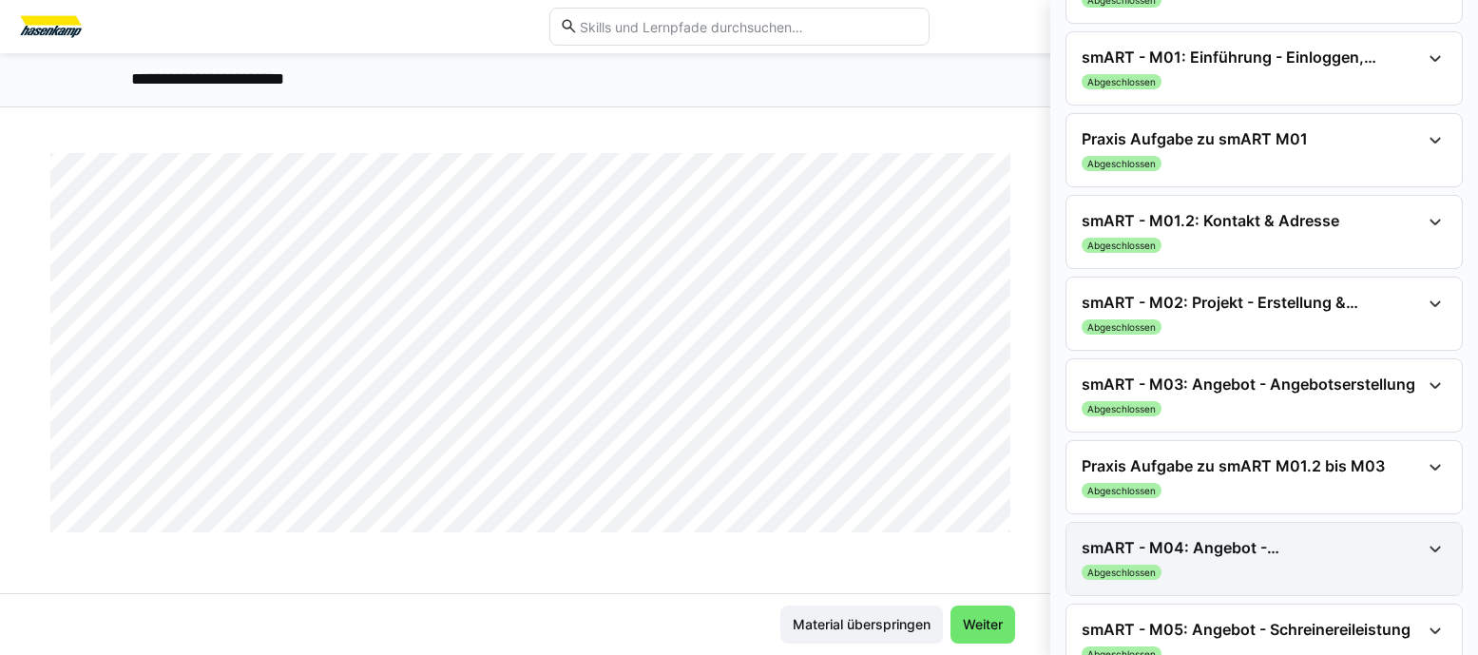
scroll to position [380, 0]
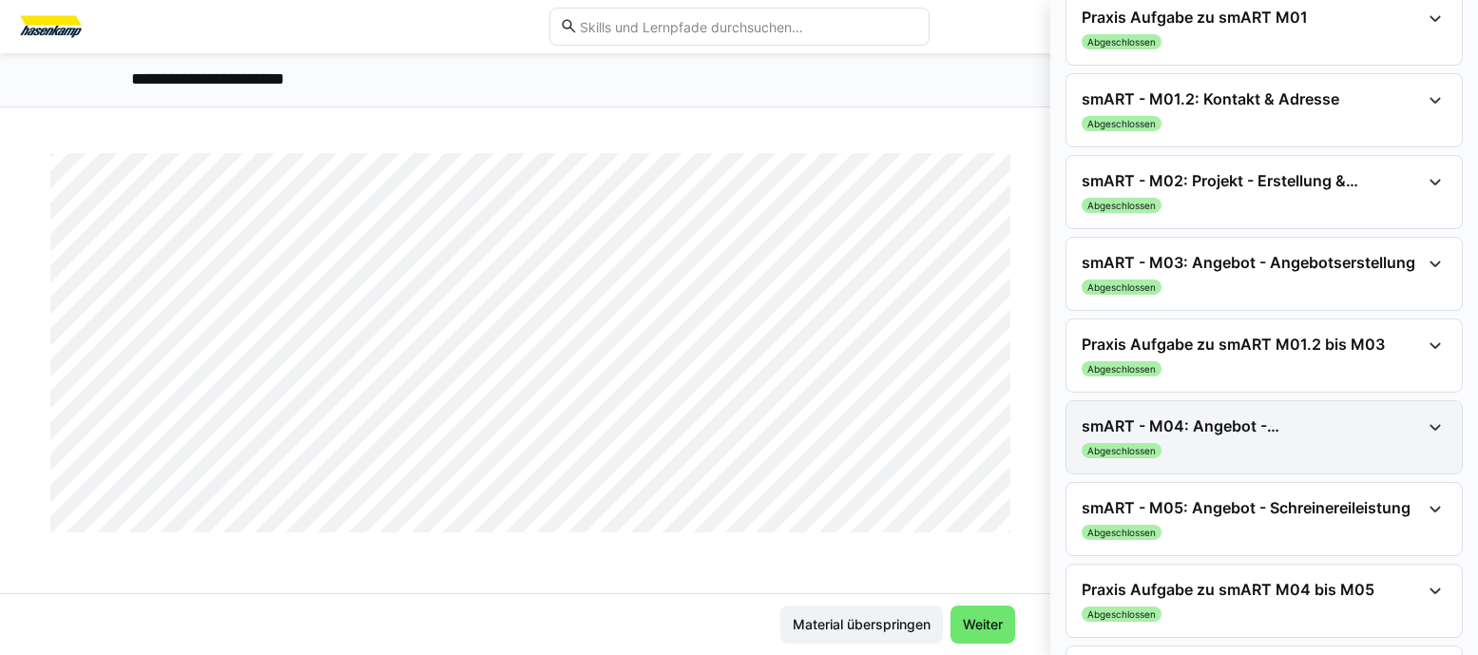
click at [1251, 440] on div "smART - M04: Angebot - Dispositionsleistung Abgeschlossen" at bounding box center [1251, 437] width 338 height 42
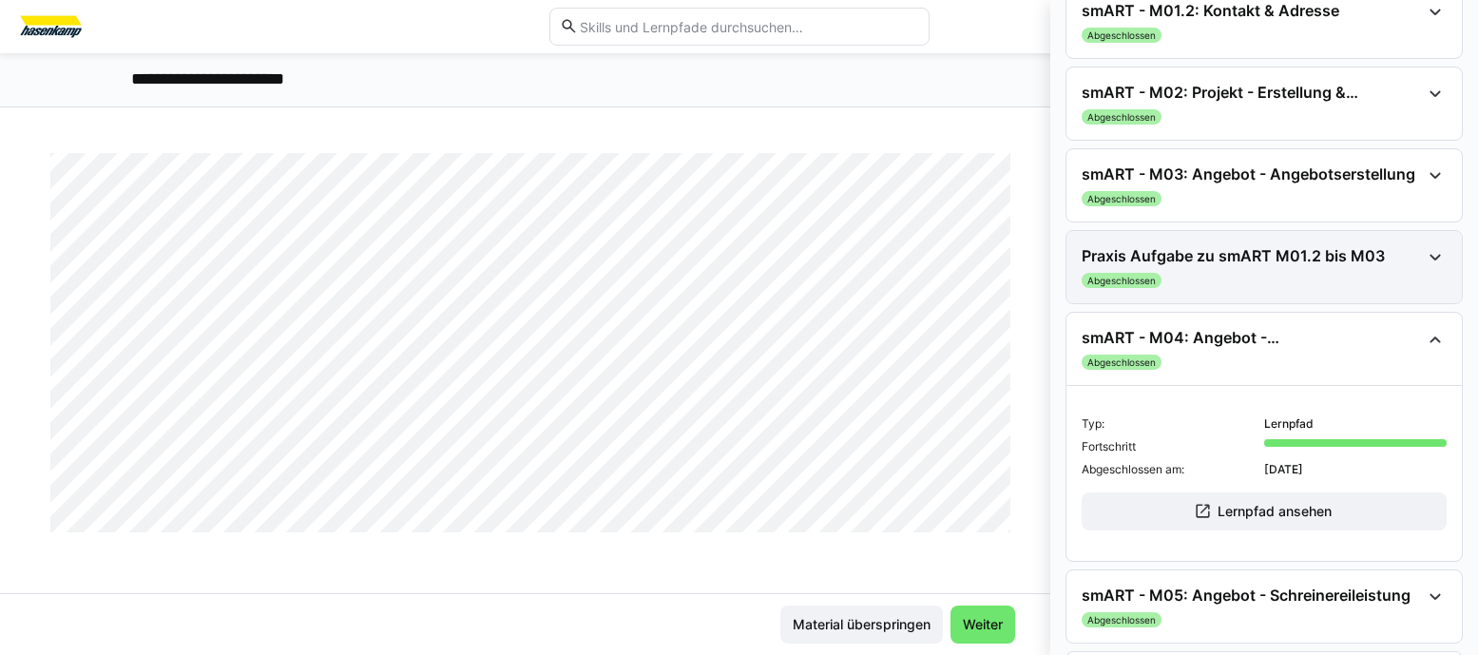
scroll to position [570, 0]
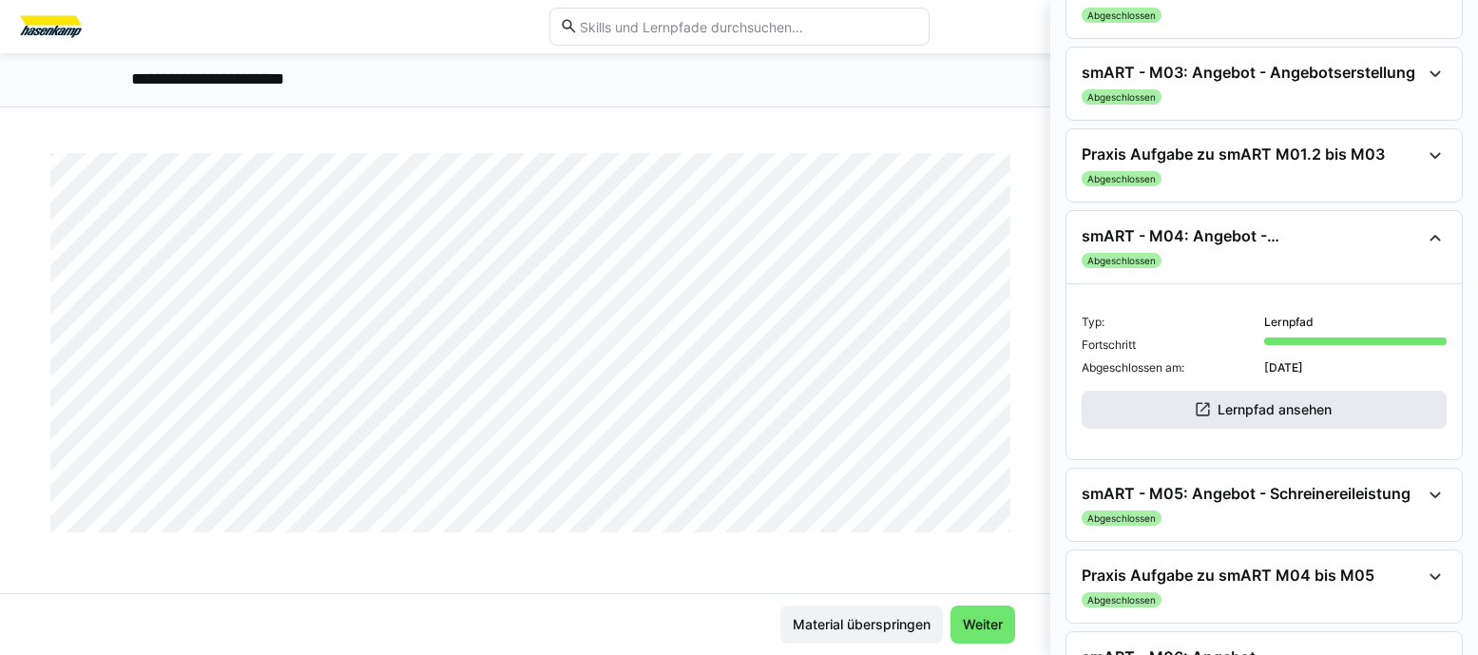
click at [1316, 414] on span "Lernpfad ansehen" at bounding box center [1275, 409] width 120 height 19
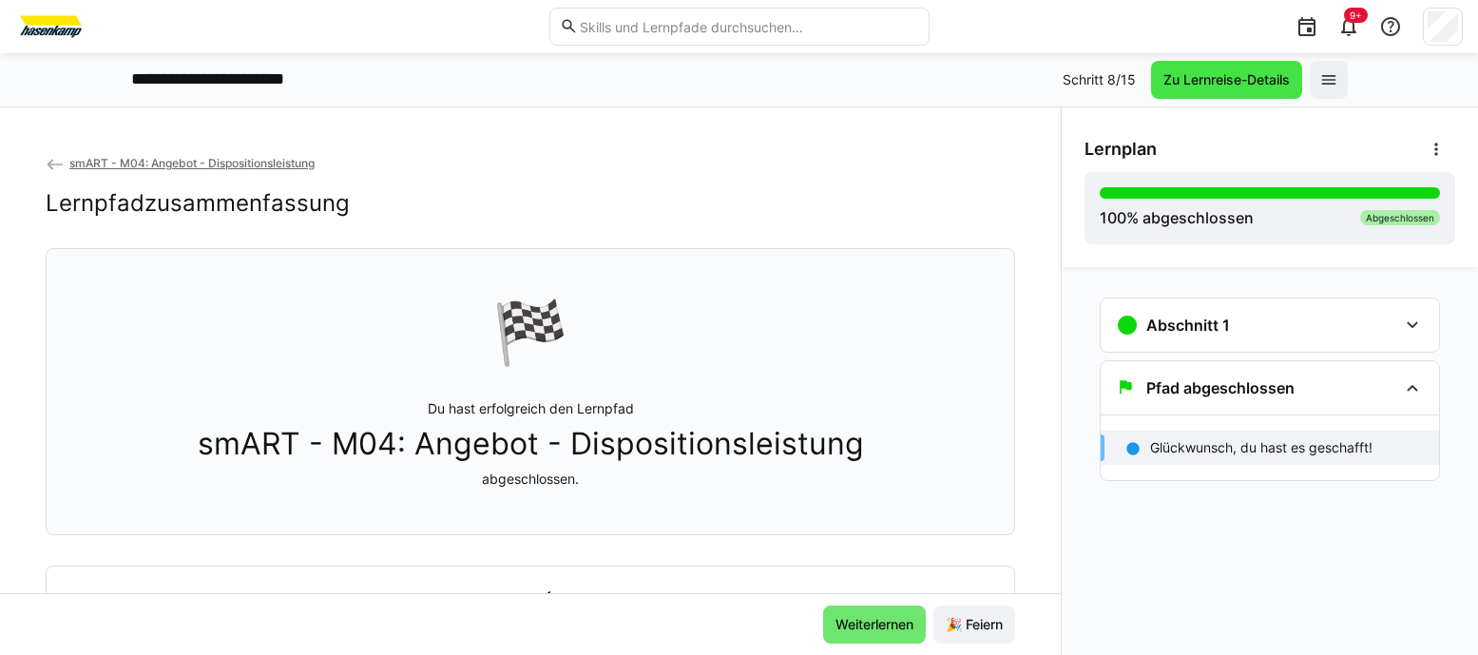
click at [1251, 81] on span "Zu Lernreise-Details" at bounding box center [1226, 79] width 132 height 19
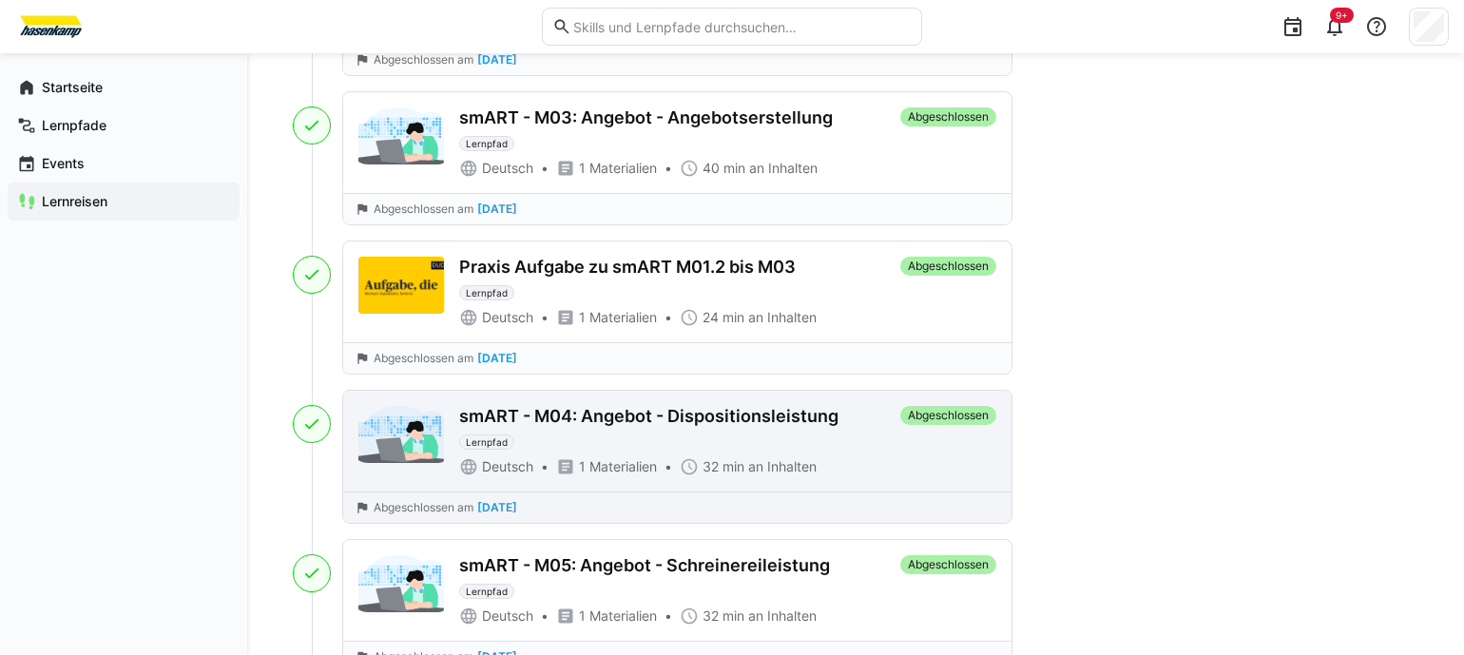
scroll to position [1901, 0]
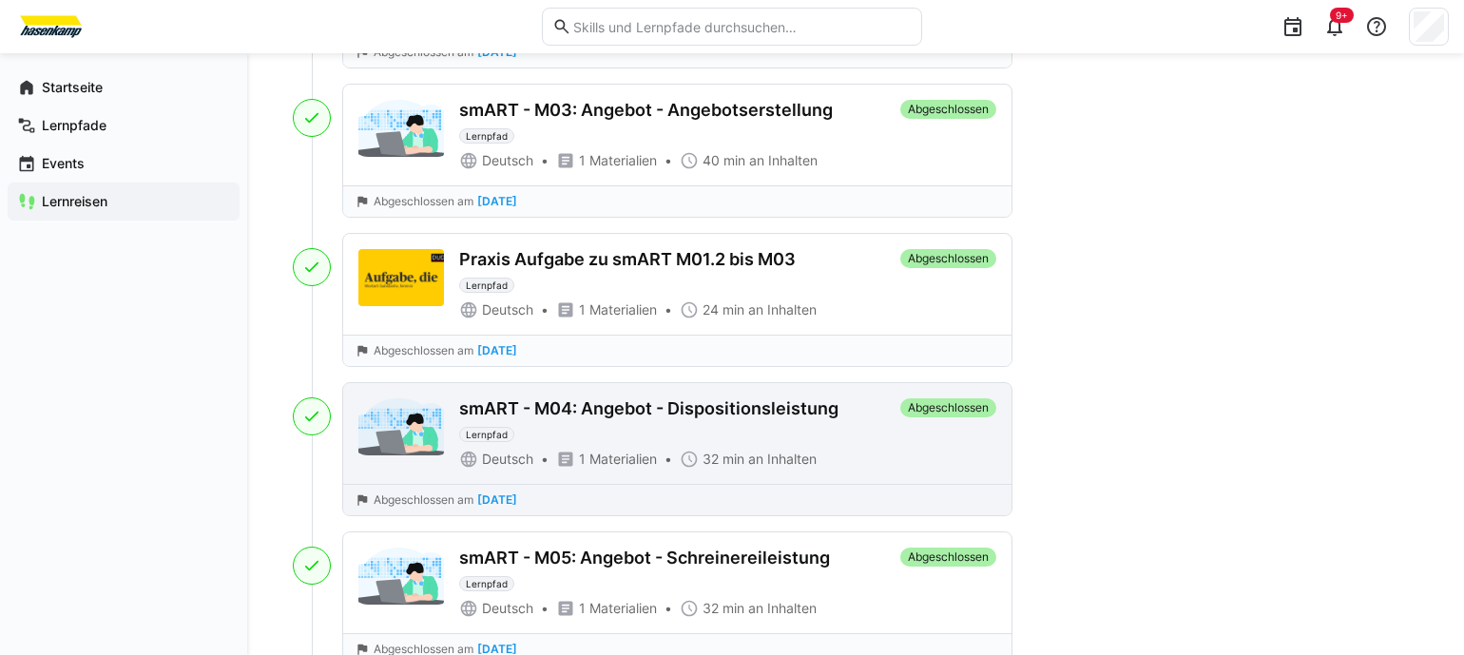
click at [597, 415] on div "smART - M04: Angebot - Dispositionsleistung" at bounding box center [648, 408] width 379 height 21
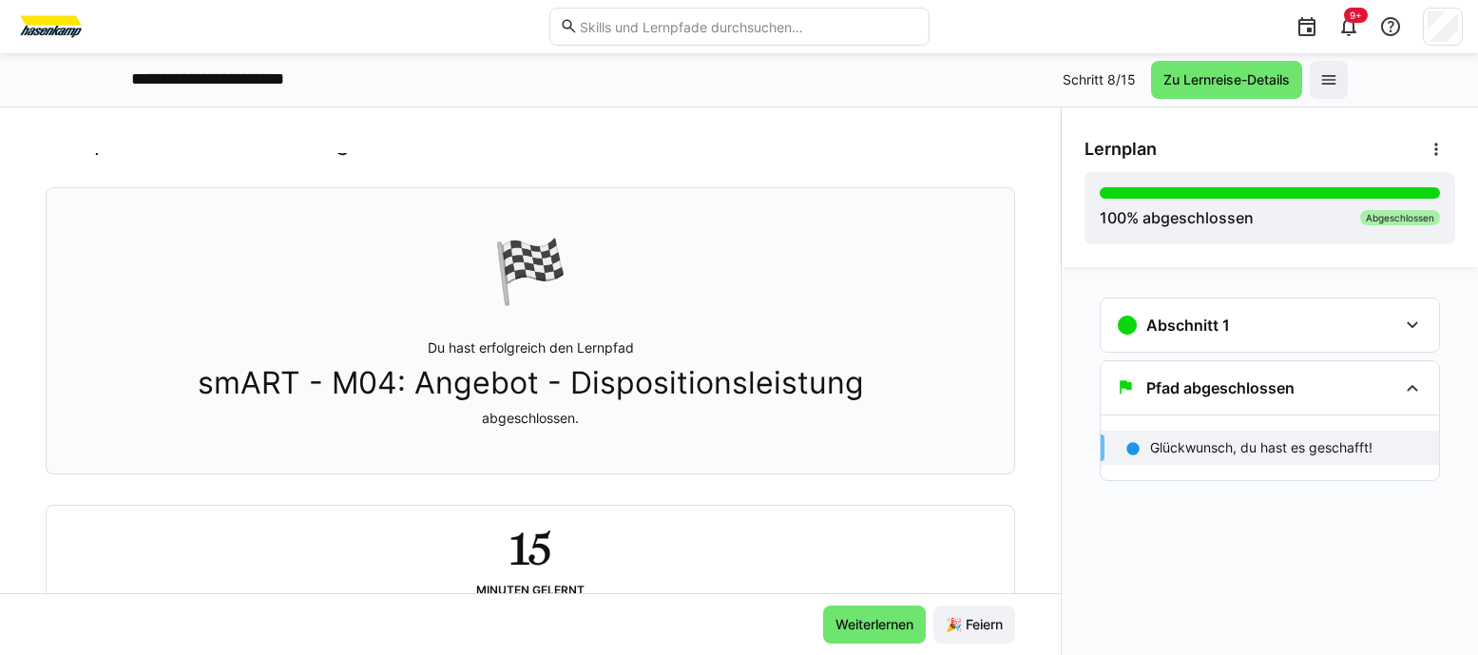
scroll to position [133, 0]
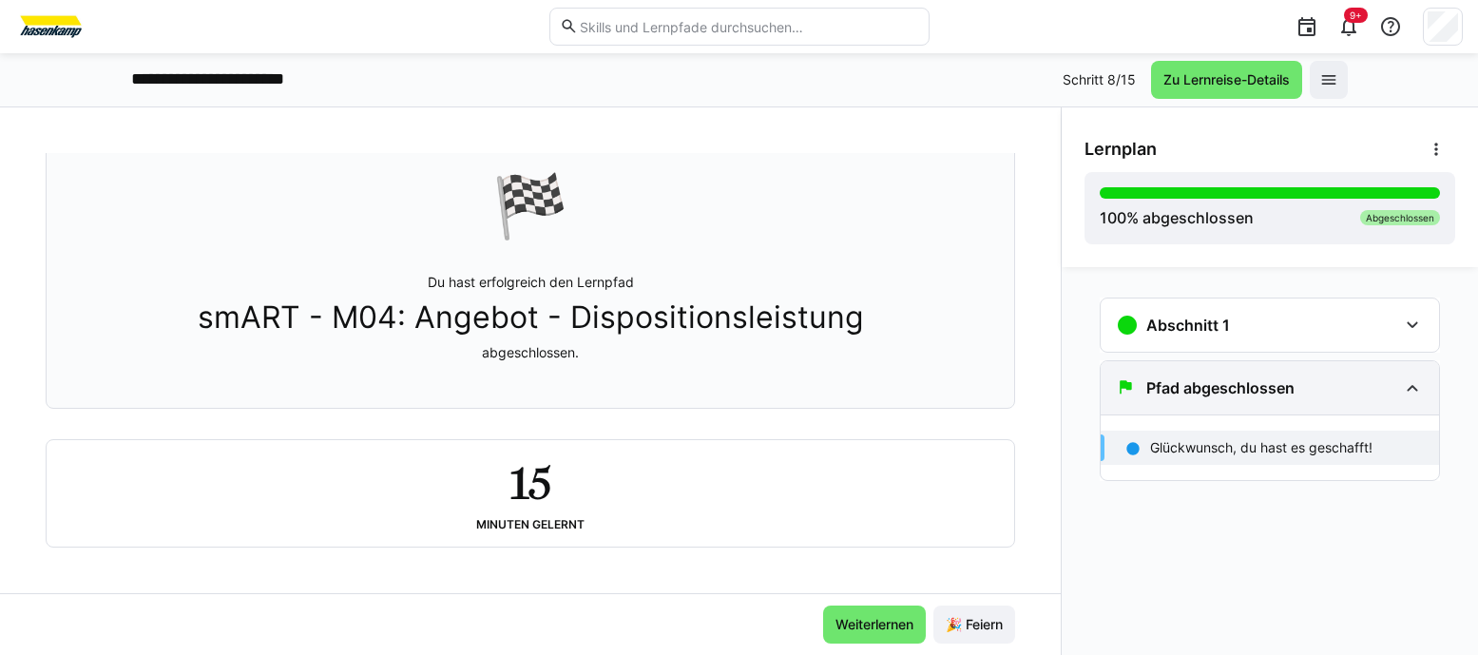
click at [1267, 382] on h3 "Pfad abgeschlossen" at bounding box center [1220, 387] width 148 height 19
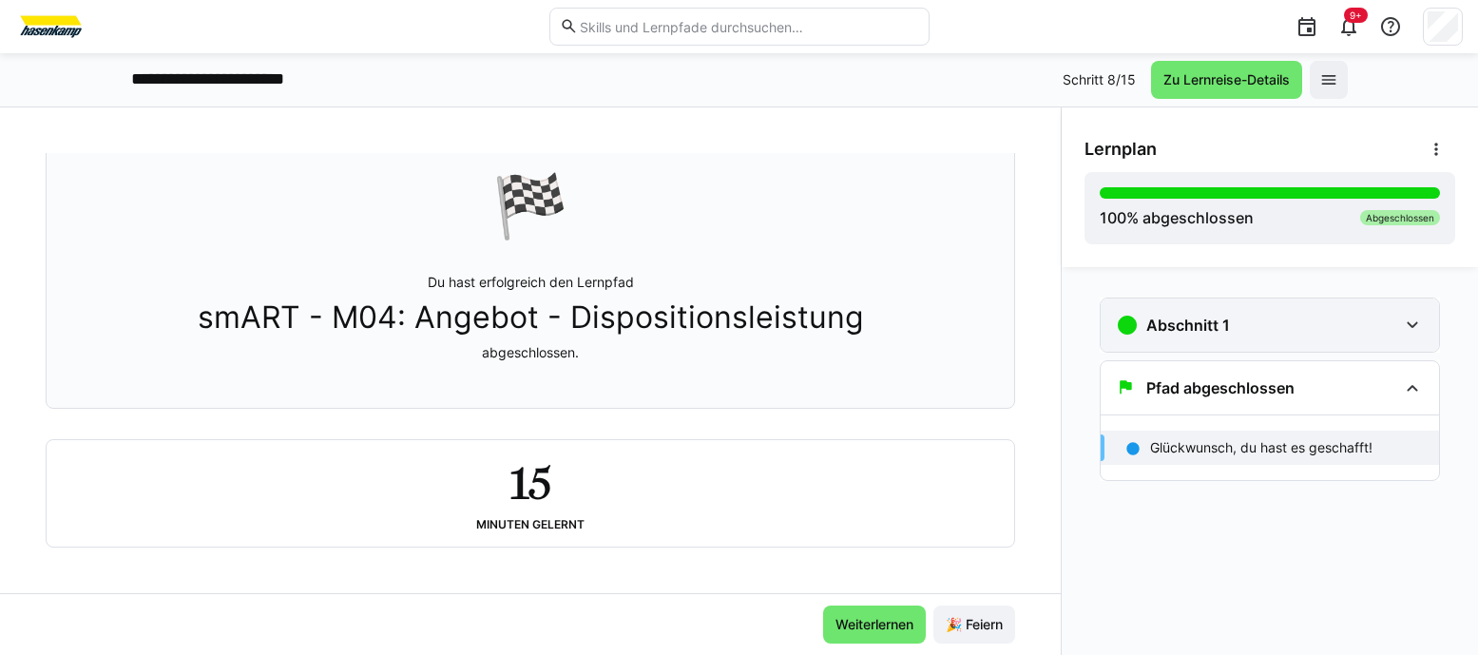
click at [1379, 335] on div "Abschnitt 1" at bounding box center [1256, 325] width 281 height 23
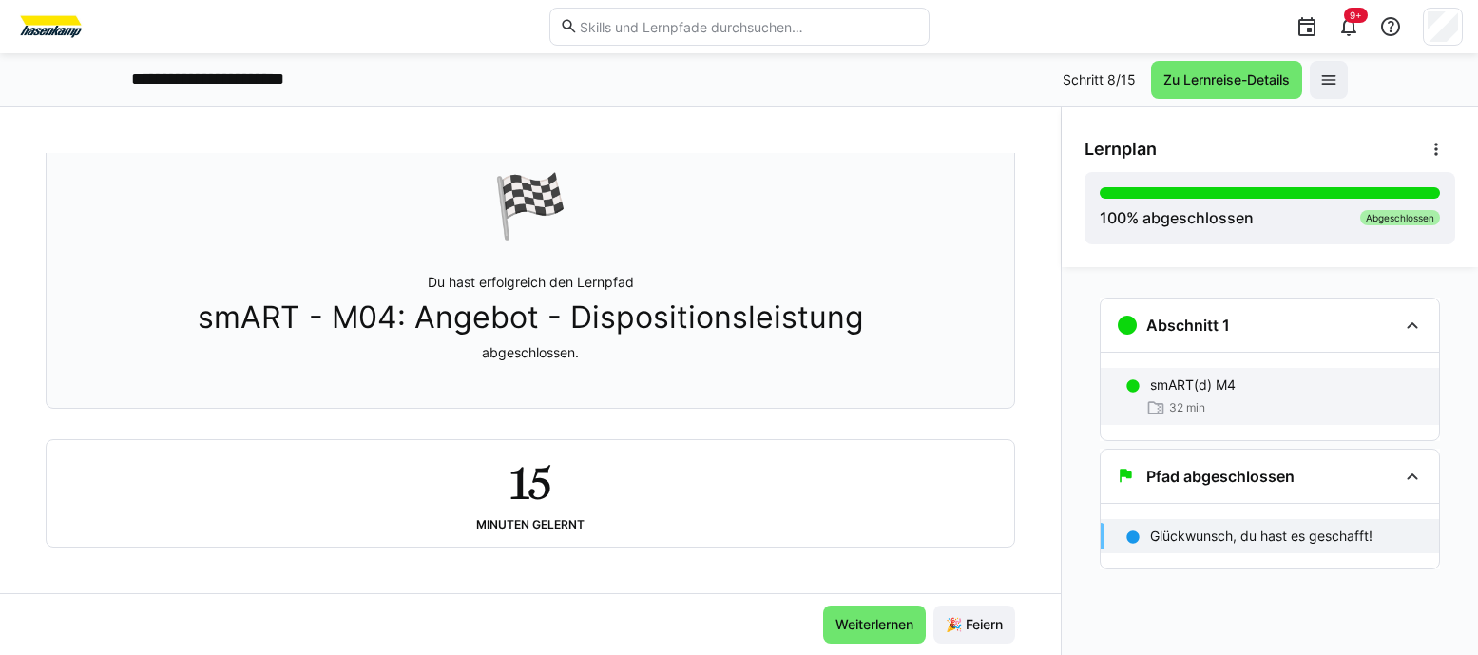
click at [1281, 380] on div "smART(d) M4" at bounding box center [1287, 384] width 274 height 19
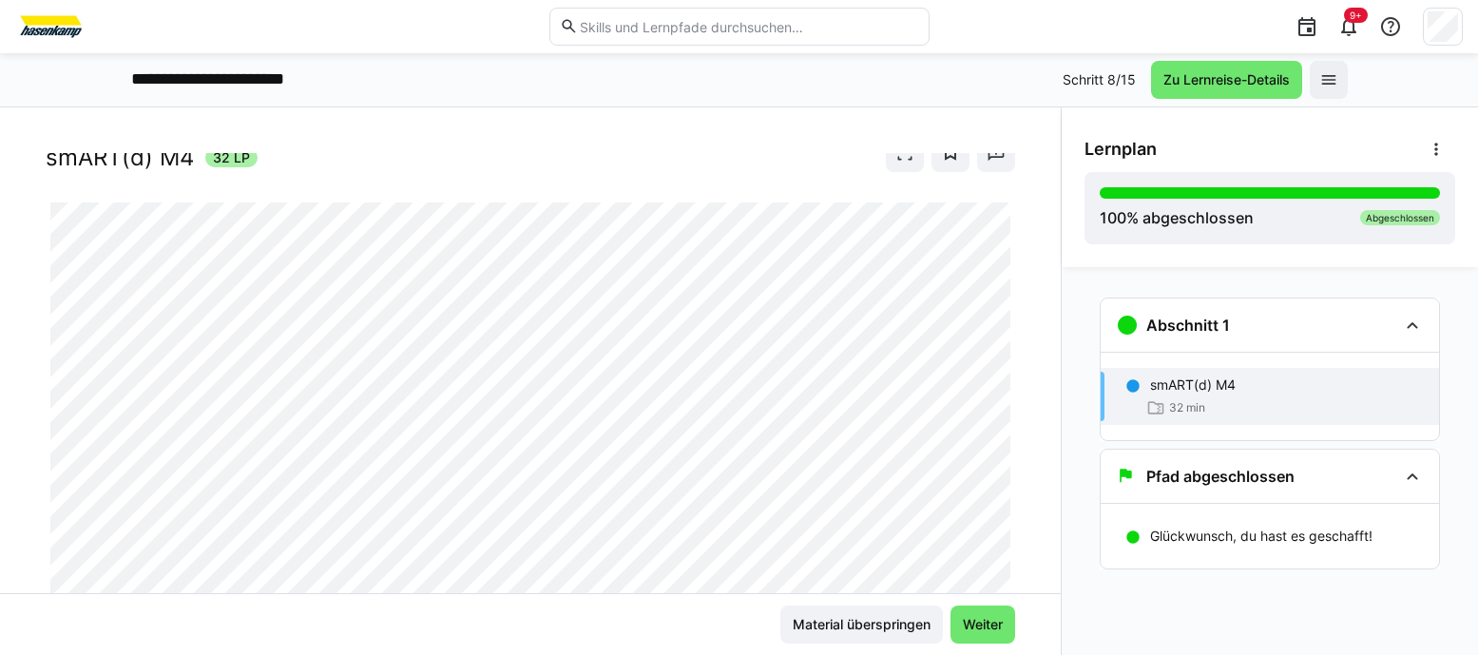
scroll to position [0, 0]
